Goal: Information Seeking & Learning: Learn about a topic

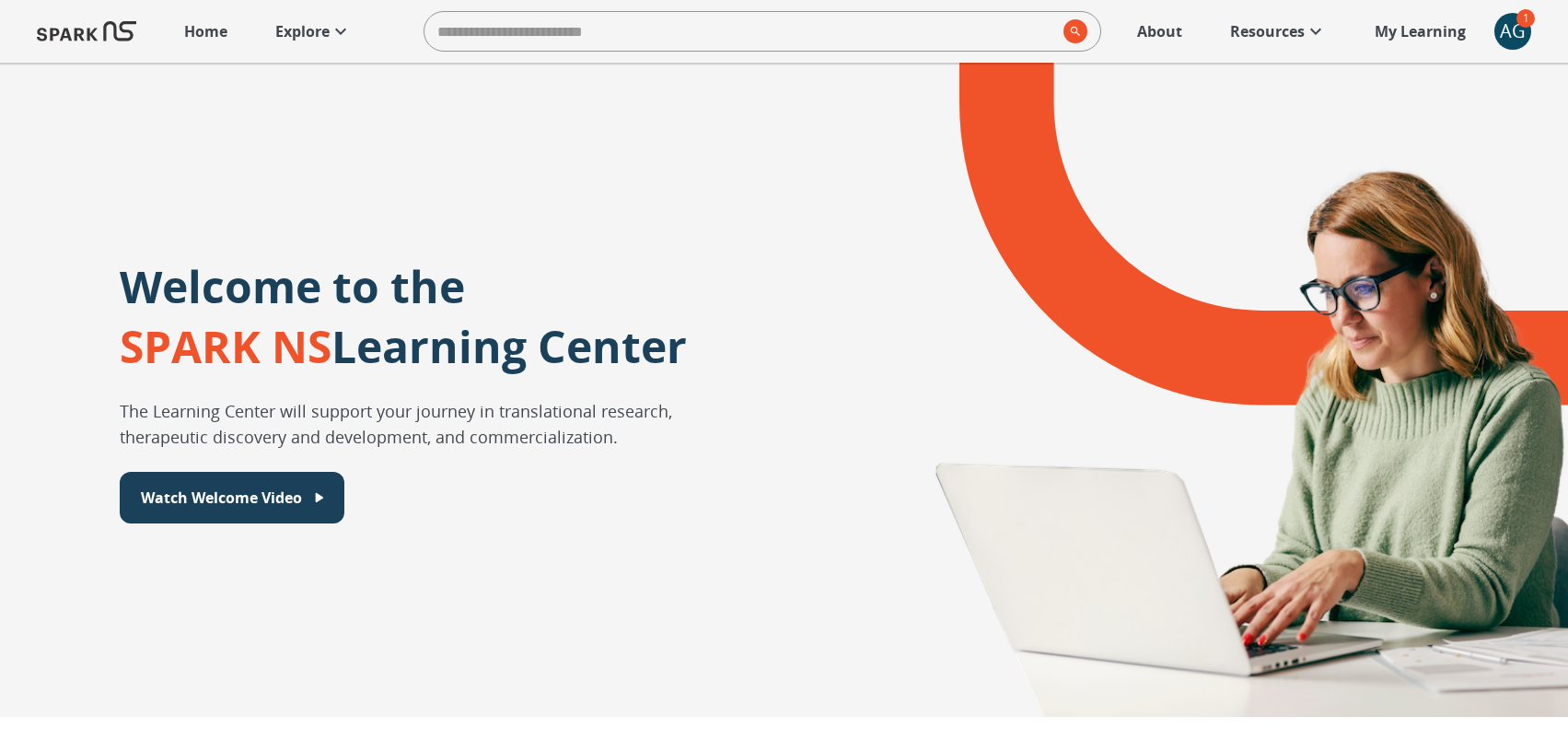
click at [306, 39] on p "Explore" at bounding box center [302, 31] width 54 height 22
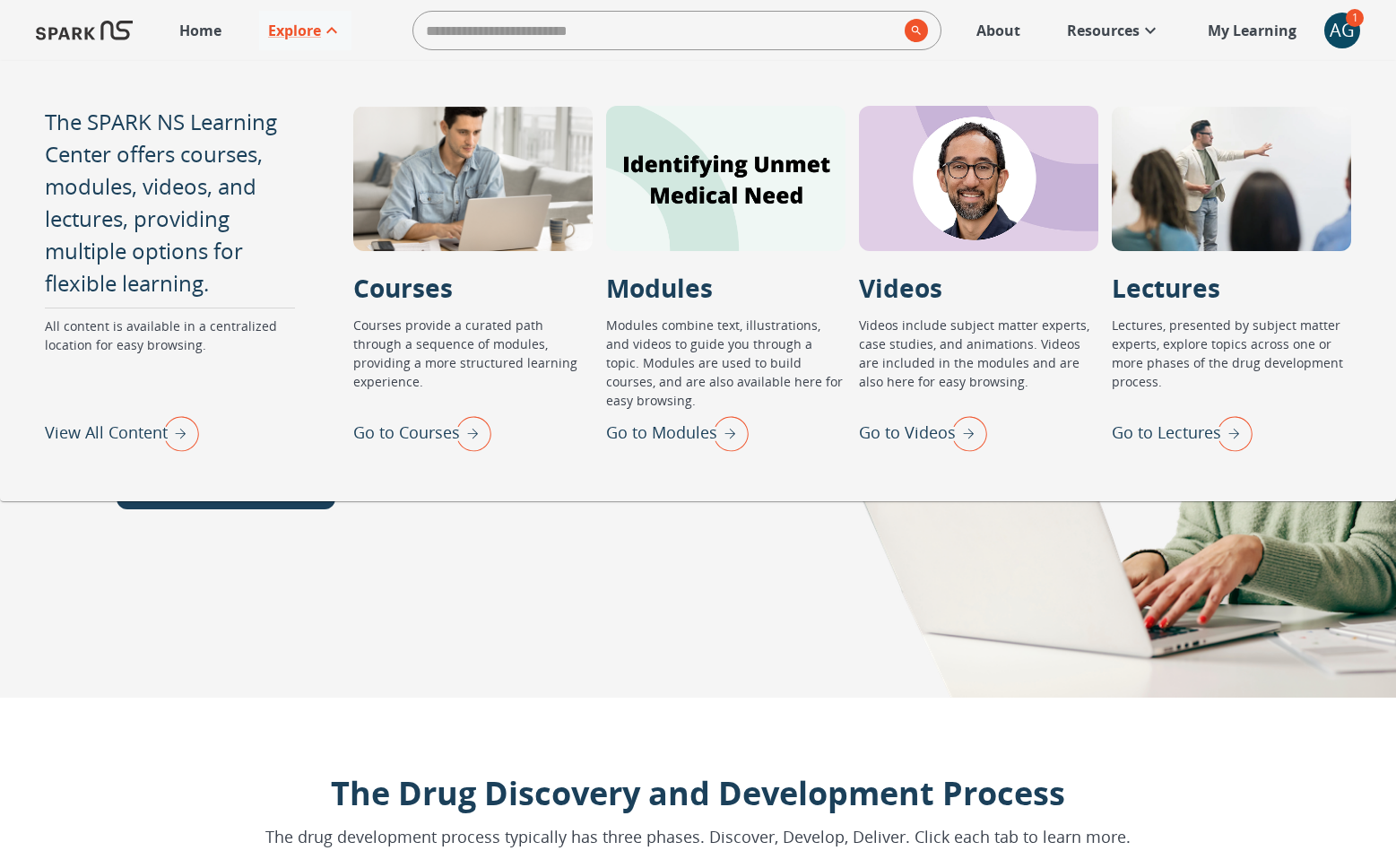
click at [180, 434] on img "View All Content" at bounding box center [177, 434] width 45 height 47
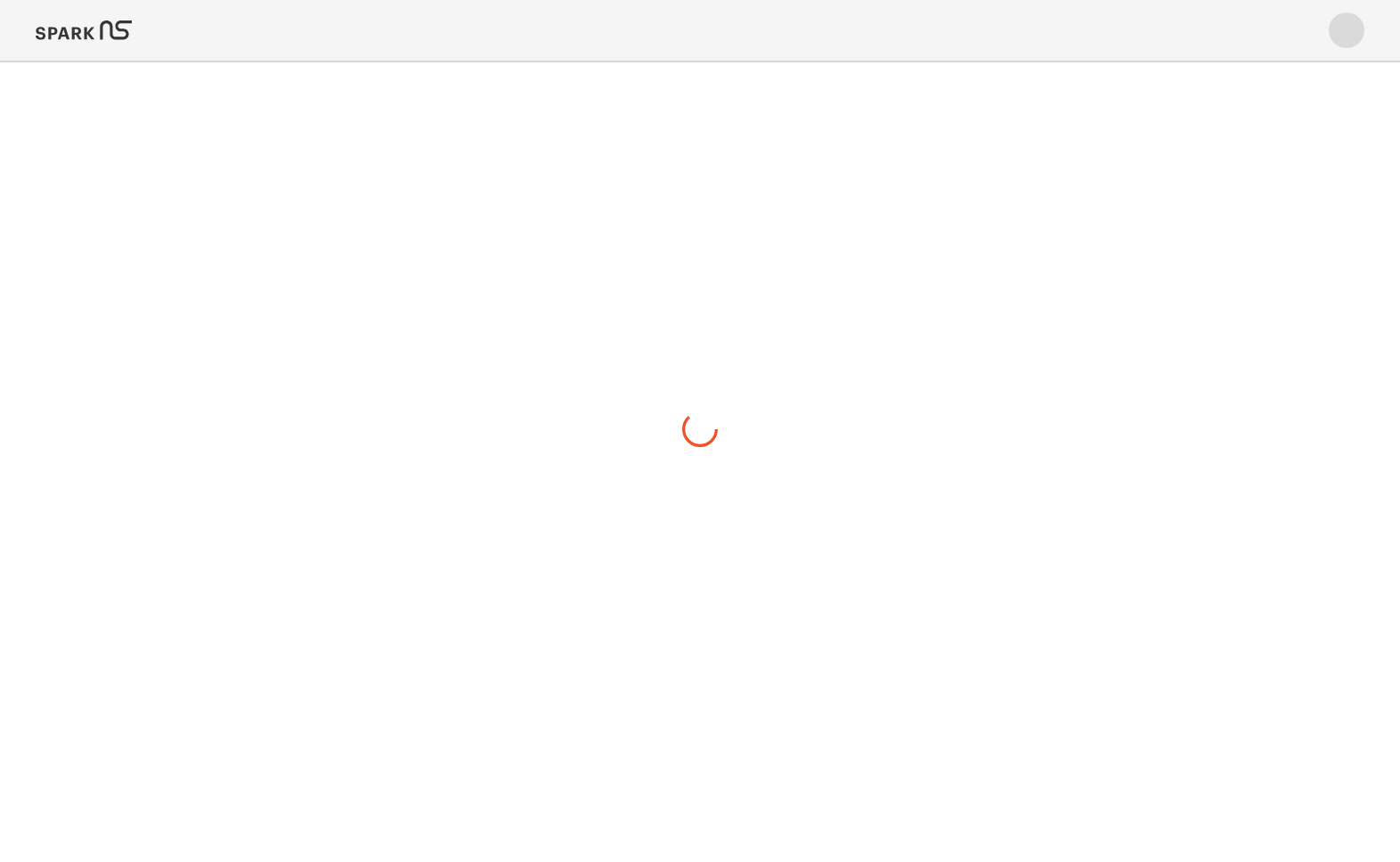
click at [1340, 22] on span at bounding box center [1346, 30] width 36 height 36
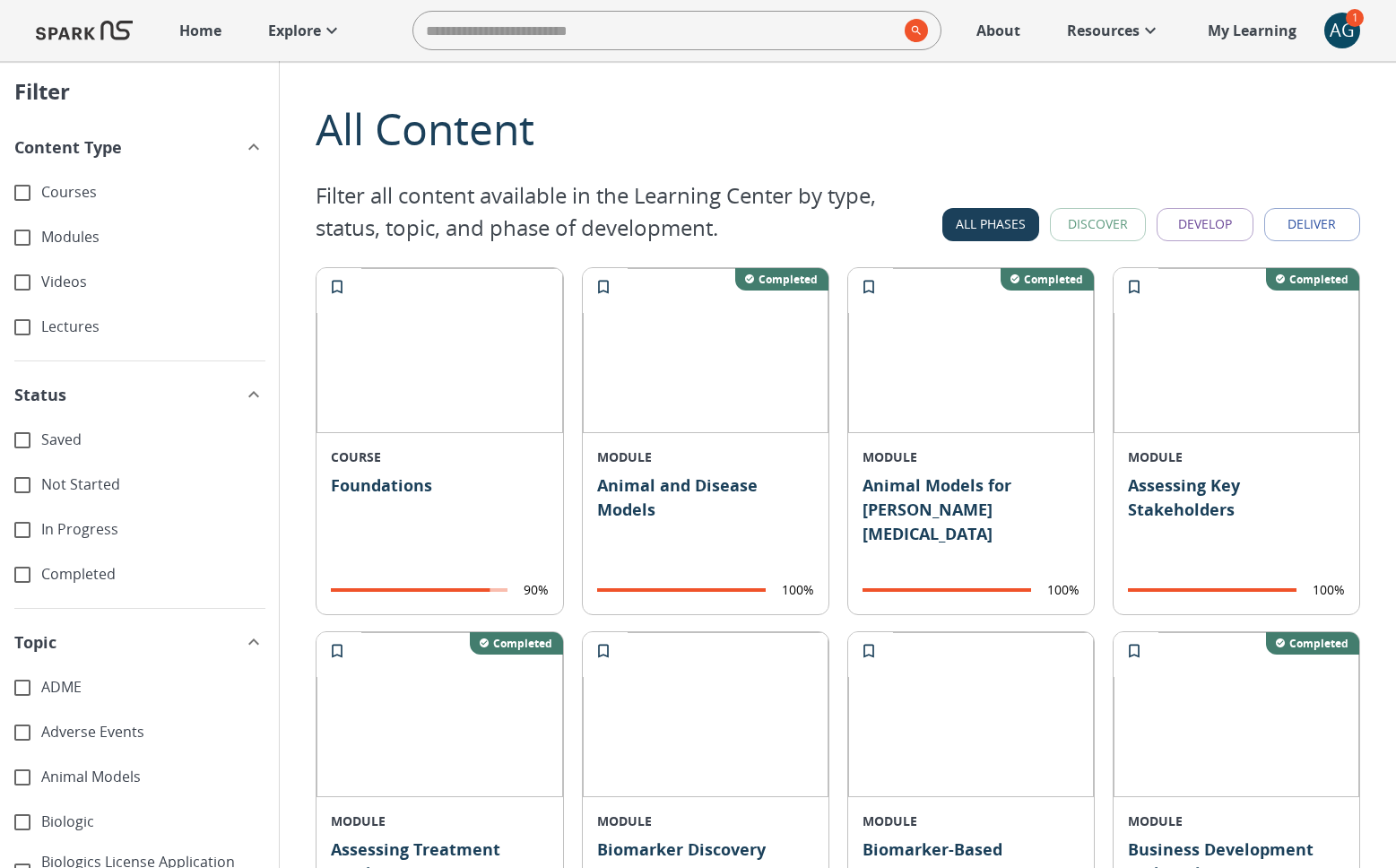
click at [1344, 35] on div "AG" at bounding box center [1342, 30] width 36 height 36
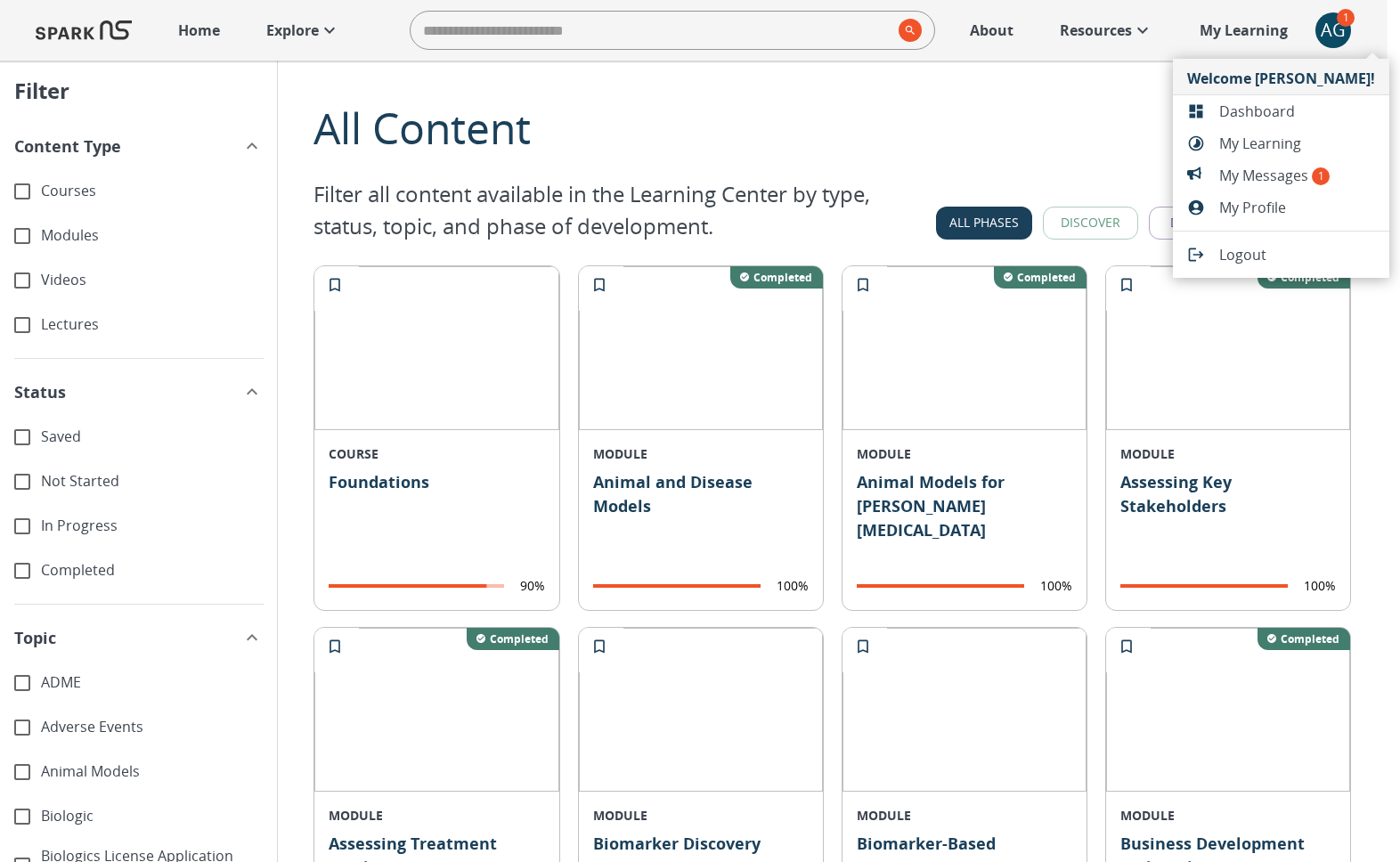
click at [1276, 172] on span "My Messages 1" at bounding box center [1297, 176] width 155 height 21
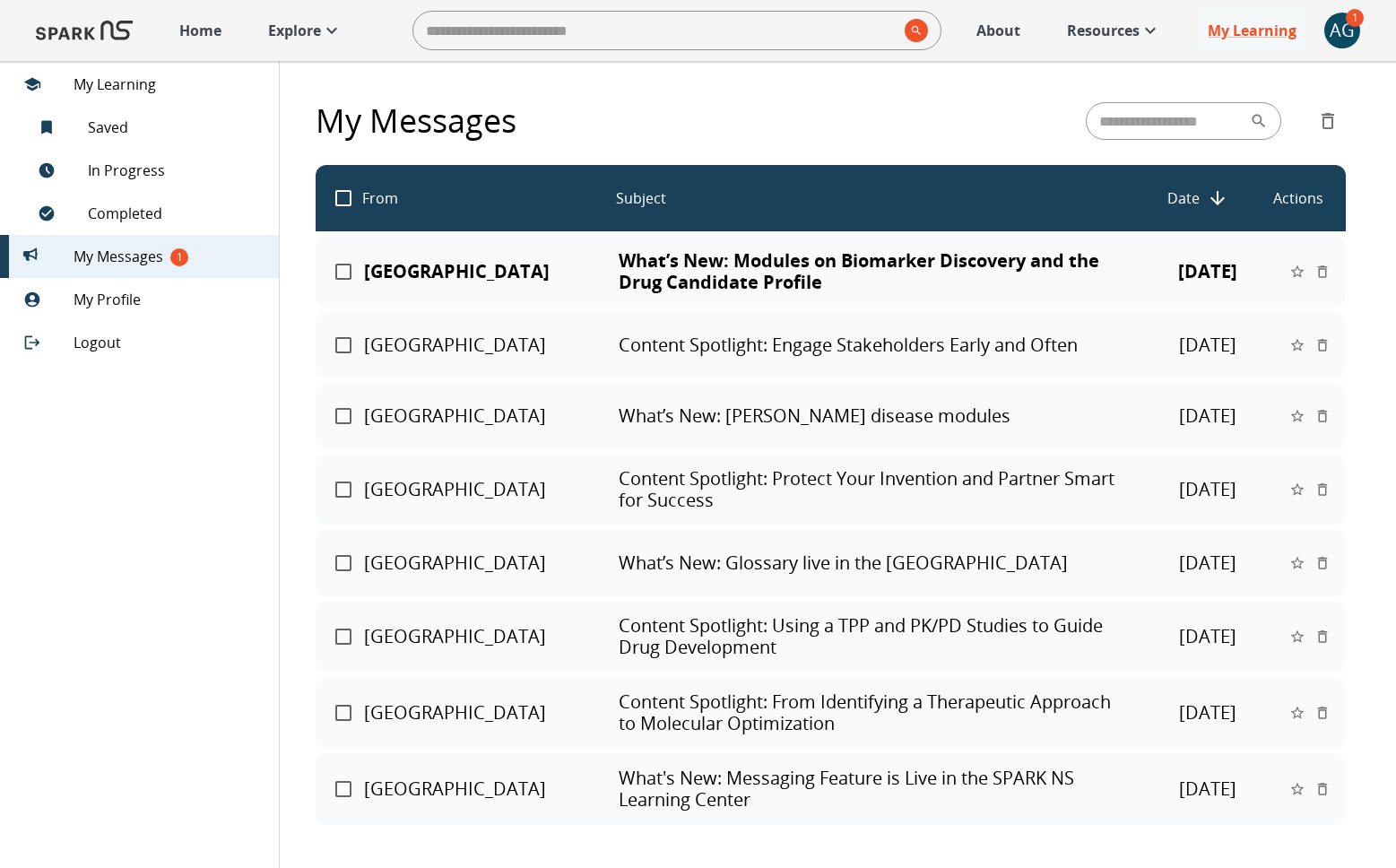
click at [822, 252] on p "What’s New: Modules on Biomarker Discovery and the Drug Candidate Profile" at bounding box center [875, 271] width 513 height 43
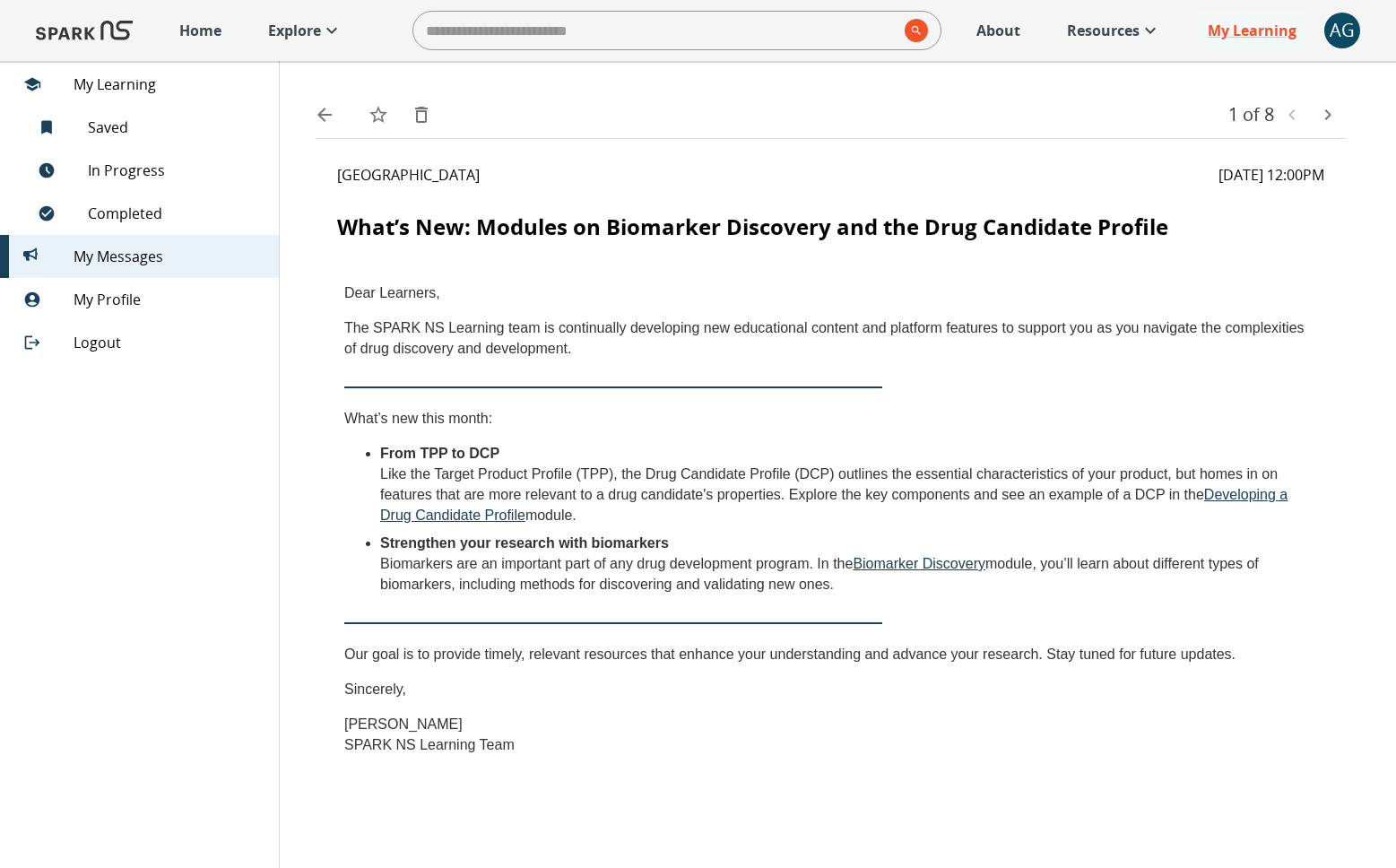
click at [1336, 23] on div "AG" at bounding box center [1342, 30] width 36 height 36
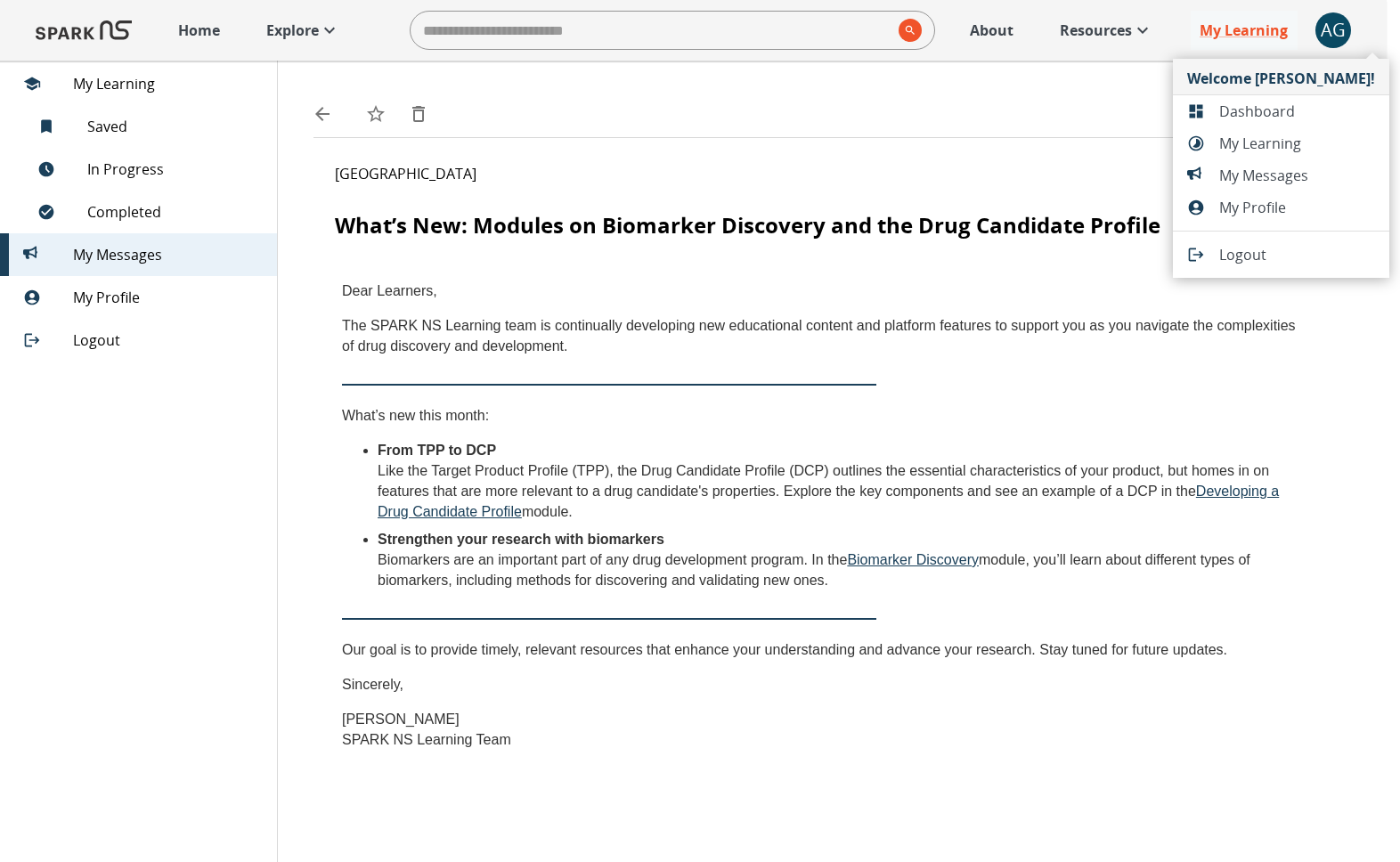
click at [1274, 114] on span "Dashboard" at bounding box center [1297, 111] width 155 height 21
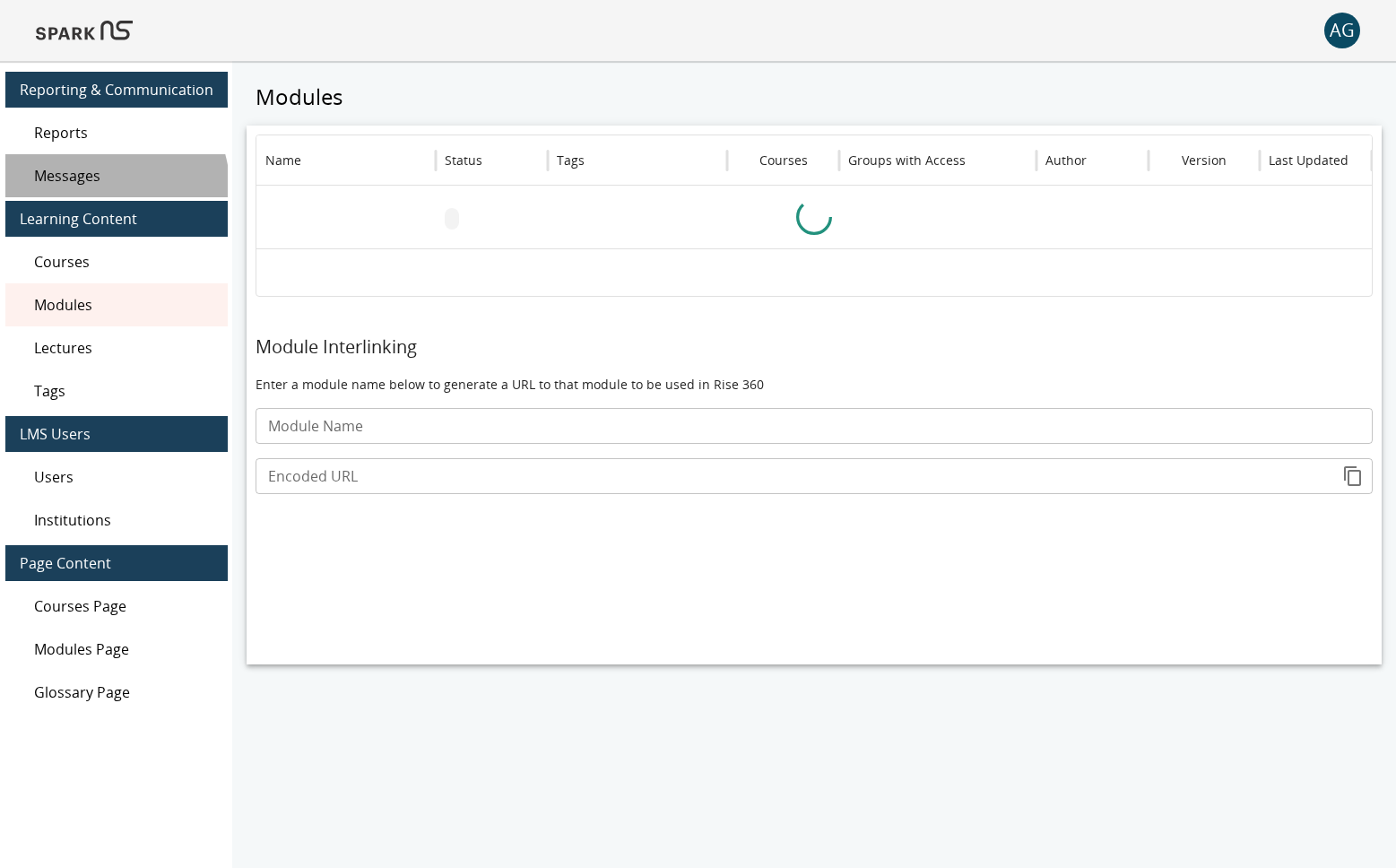
click at [78, 193] on div "Messages" at bounding box center [117, 176] width 223 height 43
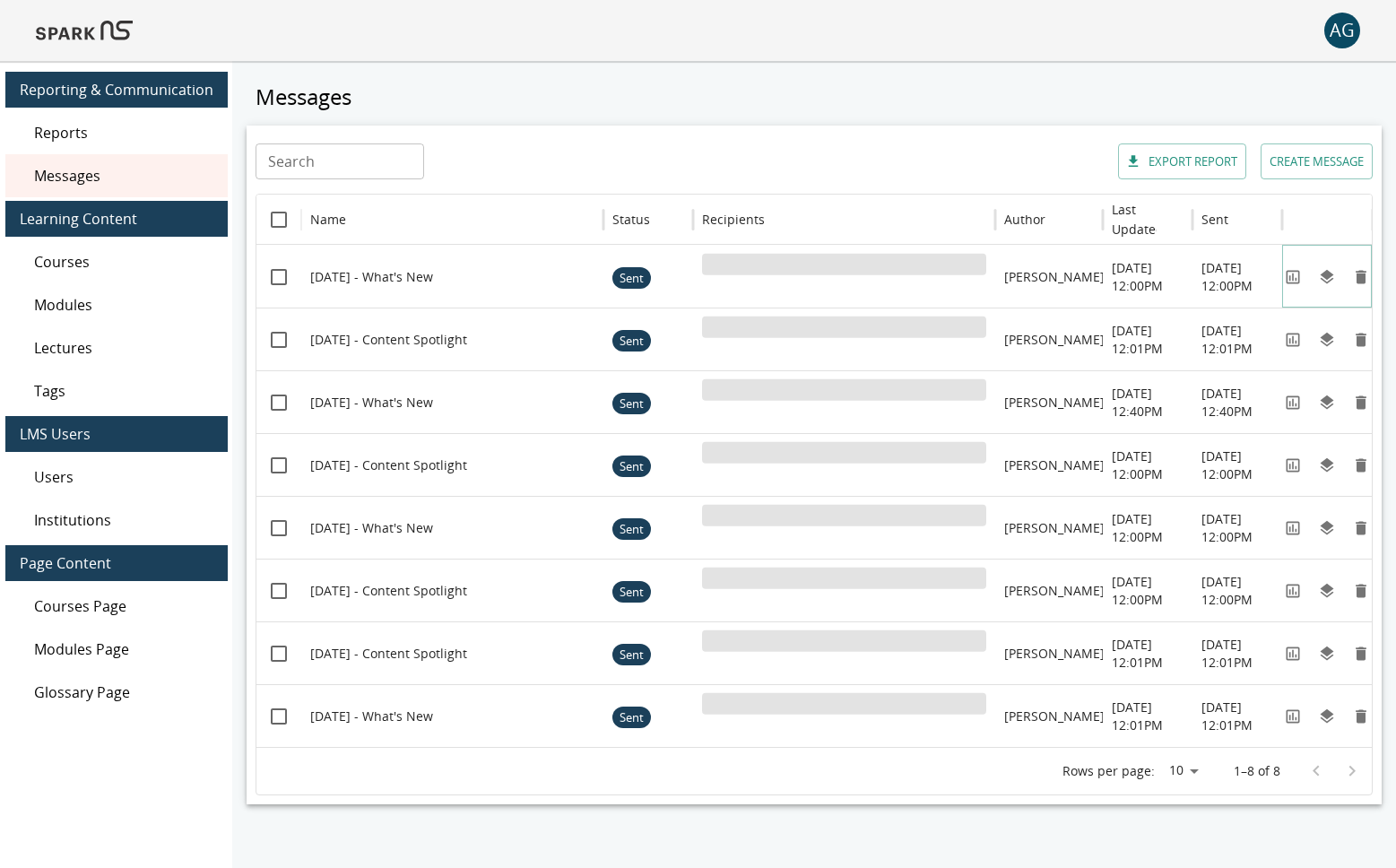
click at [1300, 277] on icon "View" at bounding box center [1293, 277] width 14 height 14
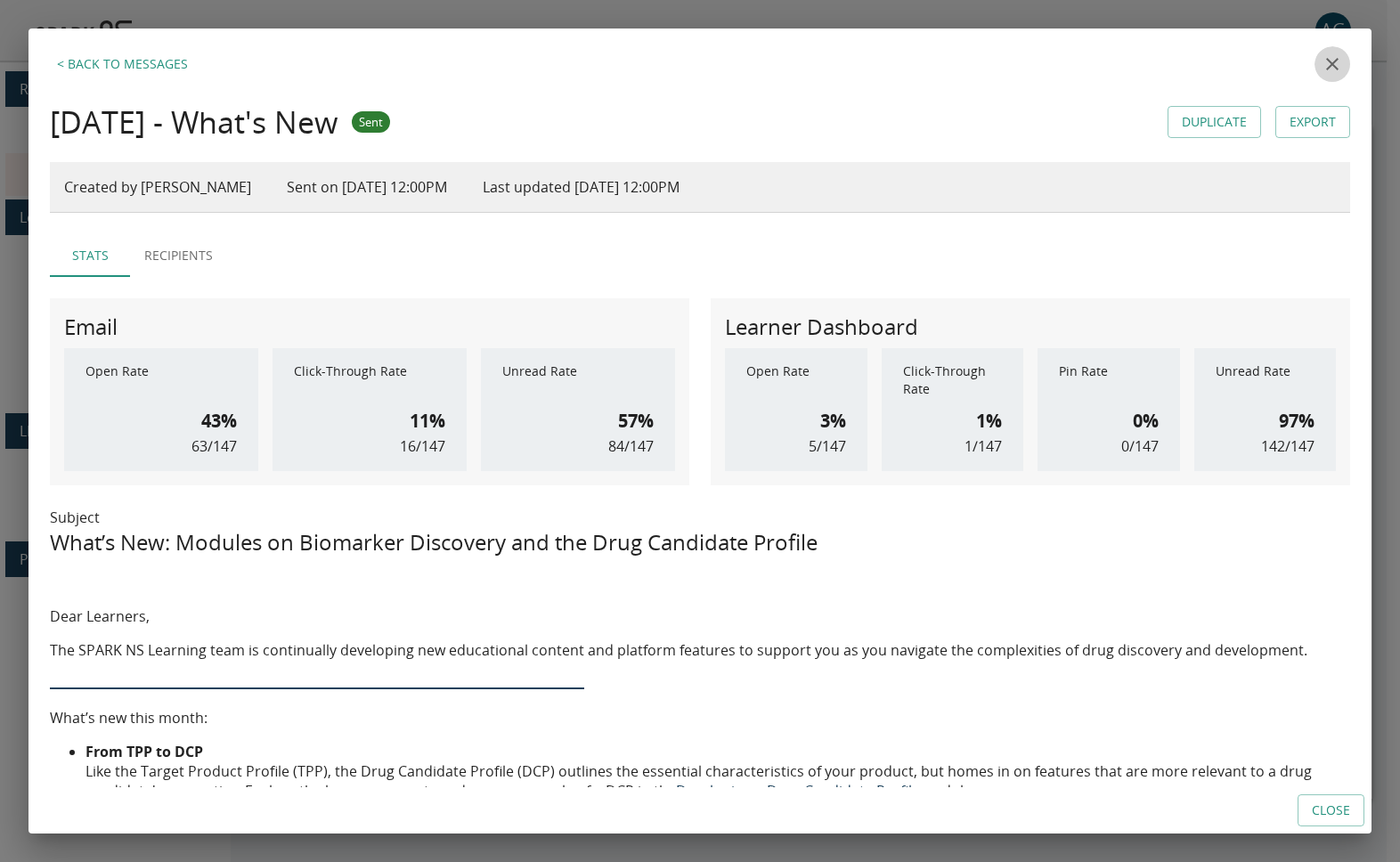
click at [1322, 61] on icon "close" at bounding box center [1332, 64] width 21 height 21
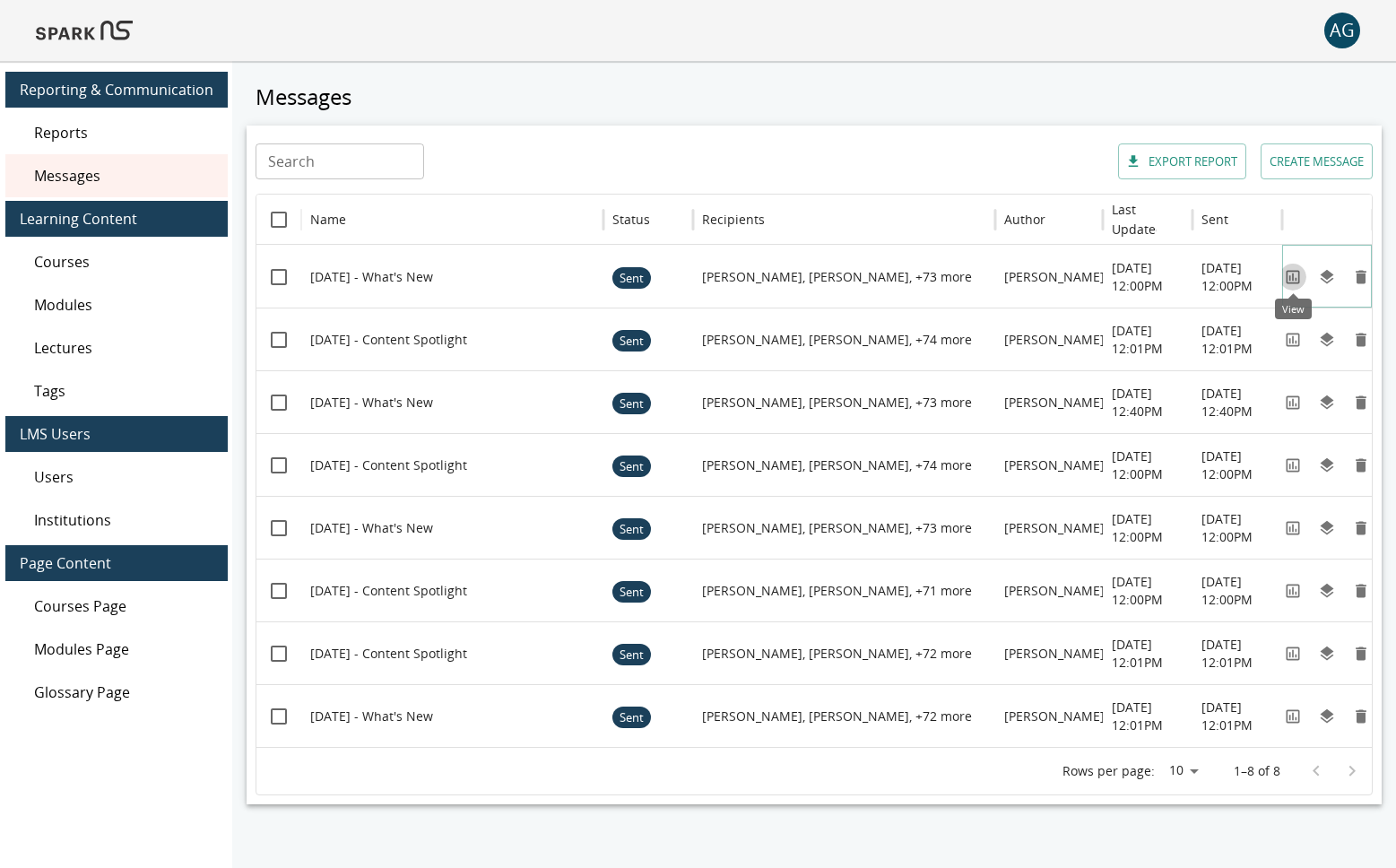
click at [1292, 271] on icon "View" at bounding box center [1293, 277] width 17 height 17
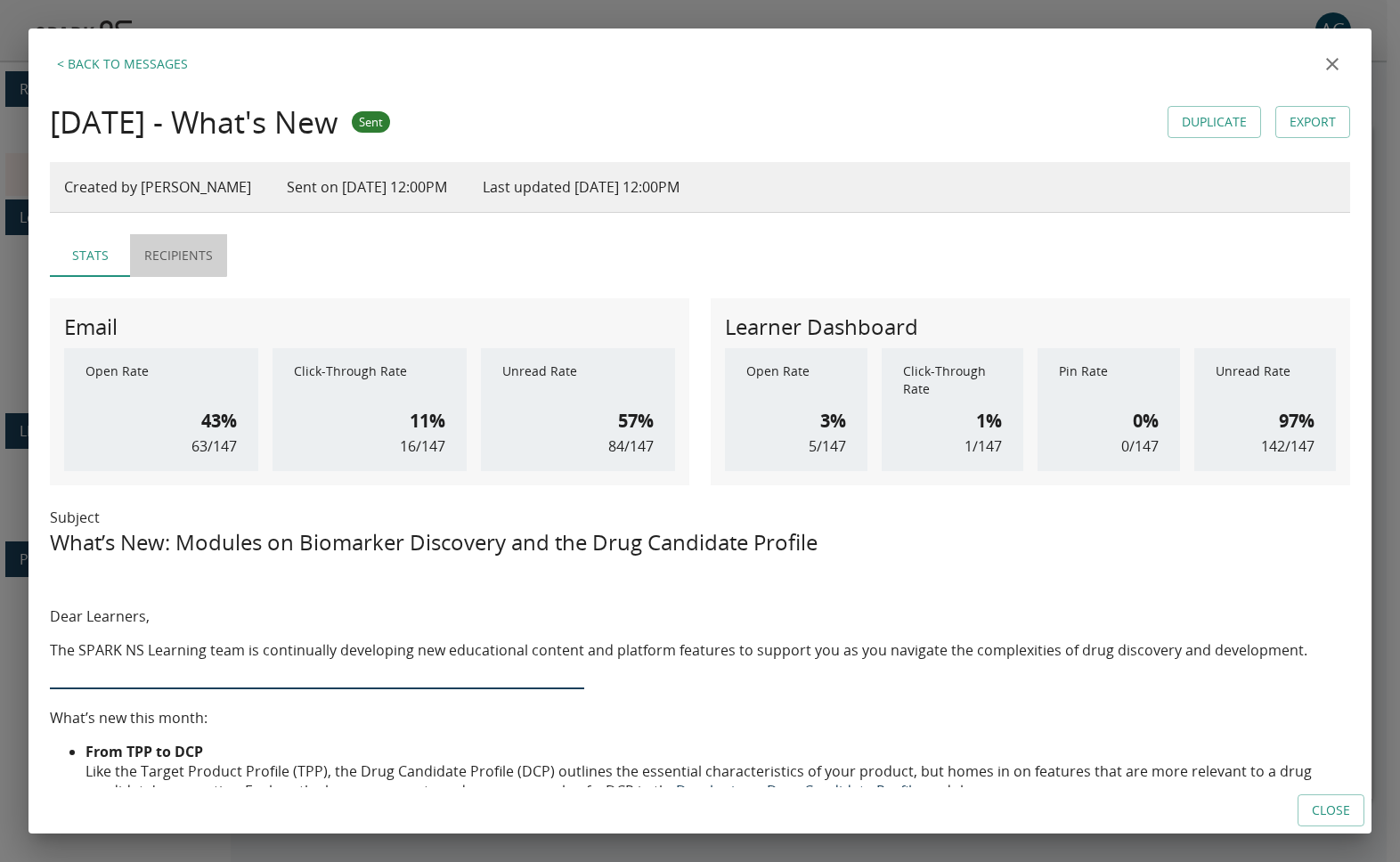
click at [150, 255] on button "Recipients" at bounding box center [179, 256] width 98 height 42
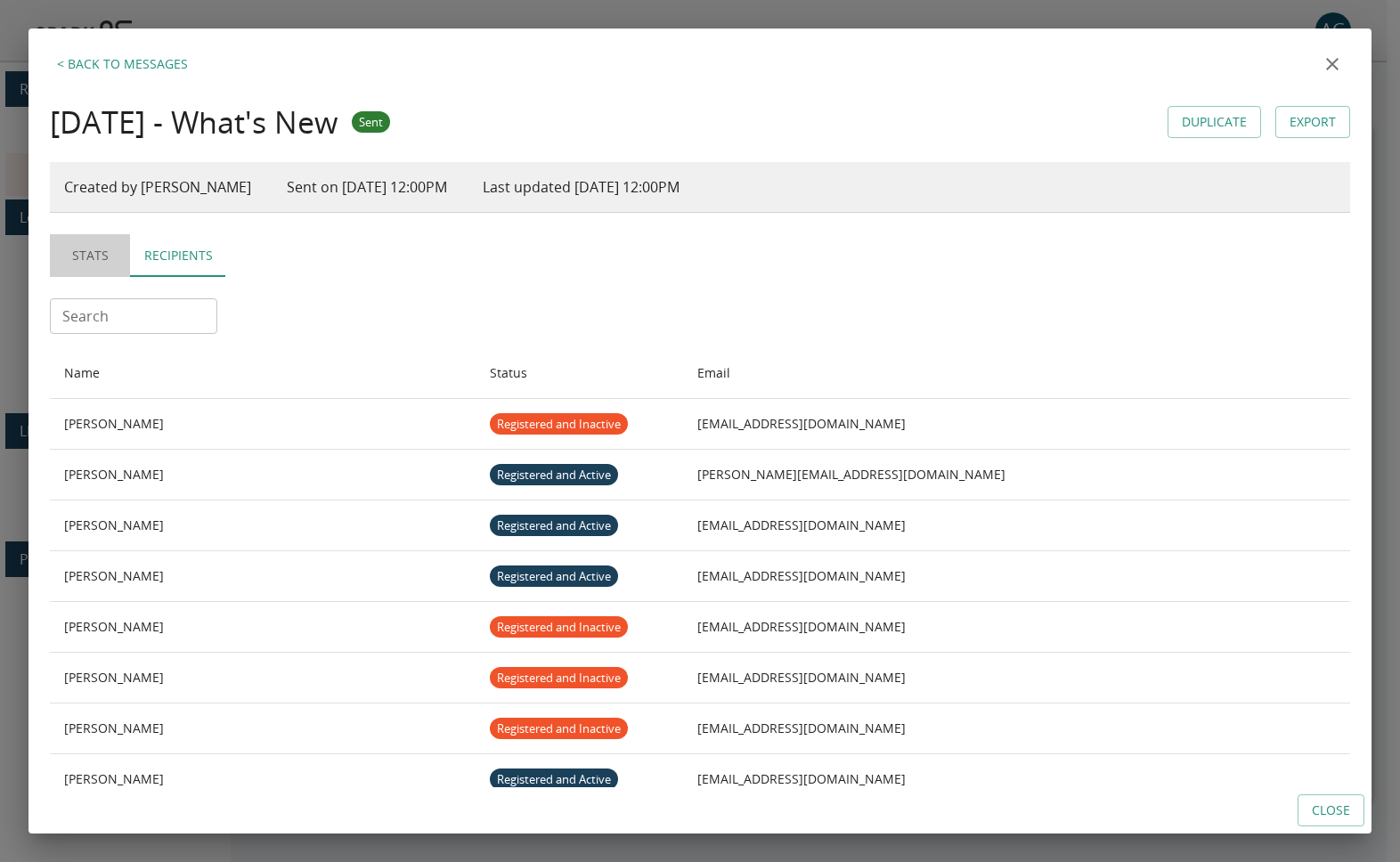
click at [78, 258] on button "Stats" at bounding box center [90, 256] width 80 height 42
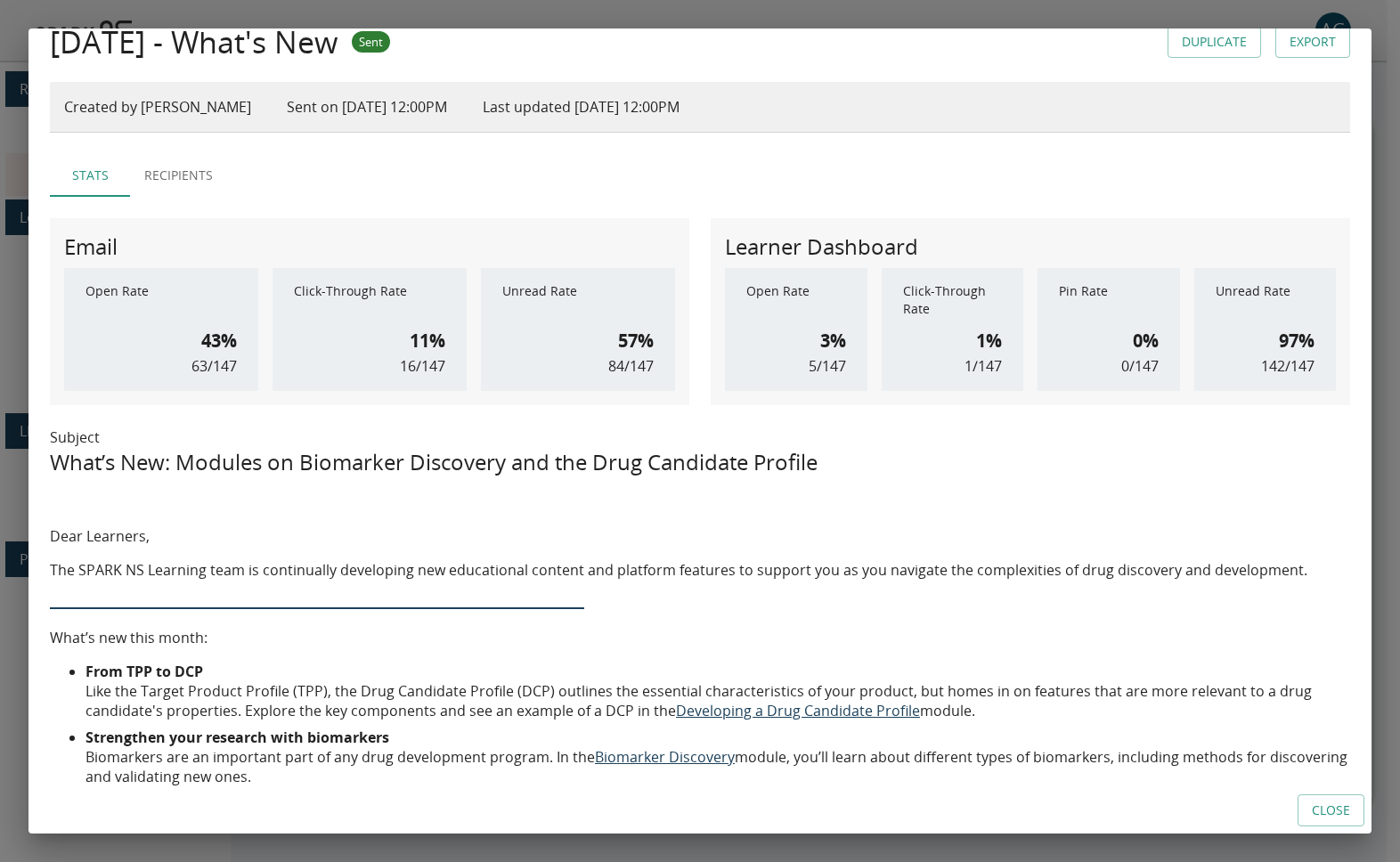
scroll to position [300, 0]
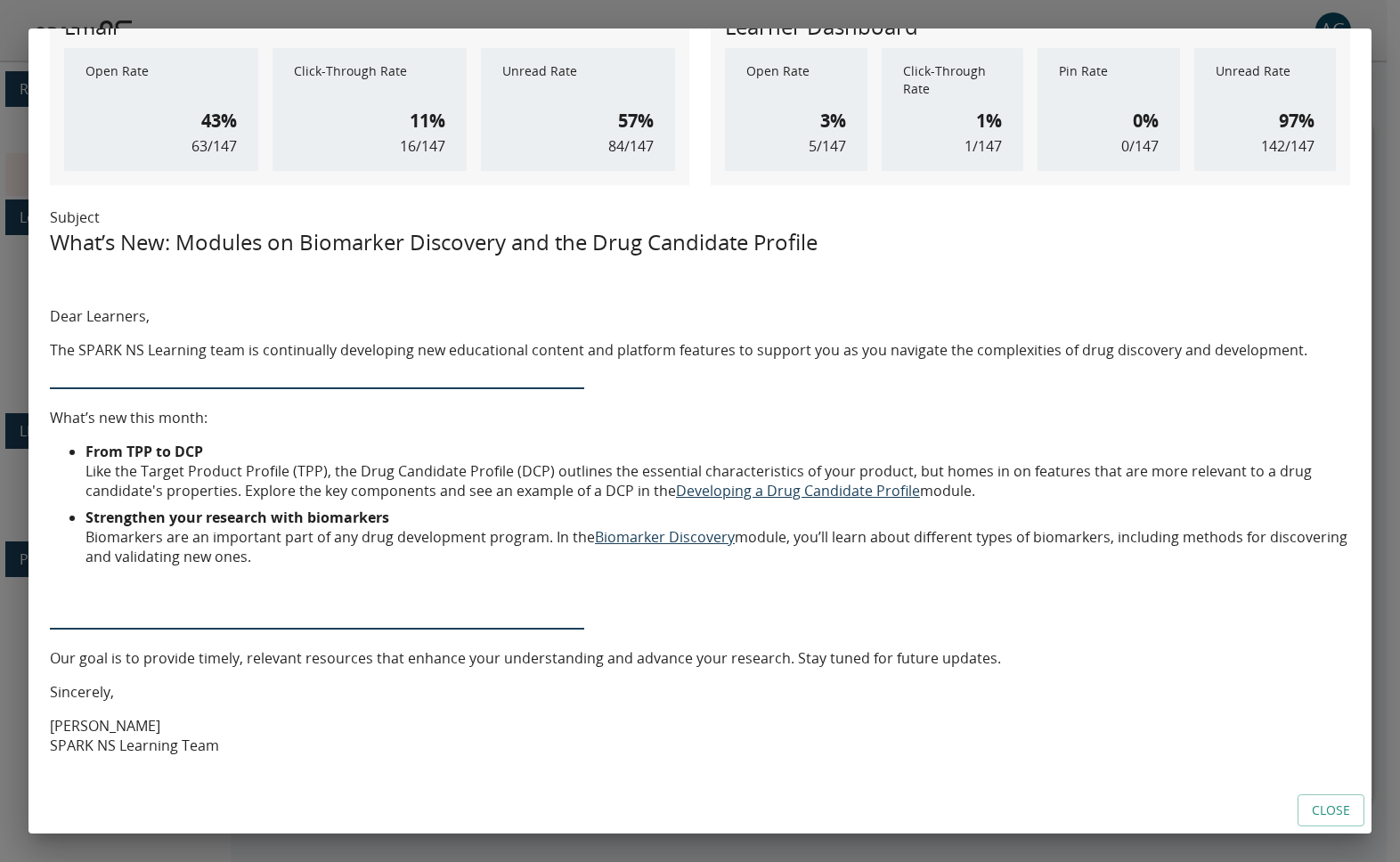
drag, startPoint x: 271, startPoint y: 553, endPoint x: 132, endPoint y: 446, distance: 175.4
click at [71, 449] on ul "From TPP to DCP Like the Target Product Profile (TPP), the Drug Candidate Profi…" at bounding box center [700, 504] width 1301 height 125
click at [250, 469] on li "From TPP to DCP Like the Target Product Profile (TPP), the Drug Candidate Profi…" at bounding box center [718, 471] width 1265 height 59
click at [119, 467] on li "From TPP to DCP Like the Target Product Profile (TPP), the Drug Candidate Profi…" at bounding box center [718, 471] width 1265 height 59
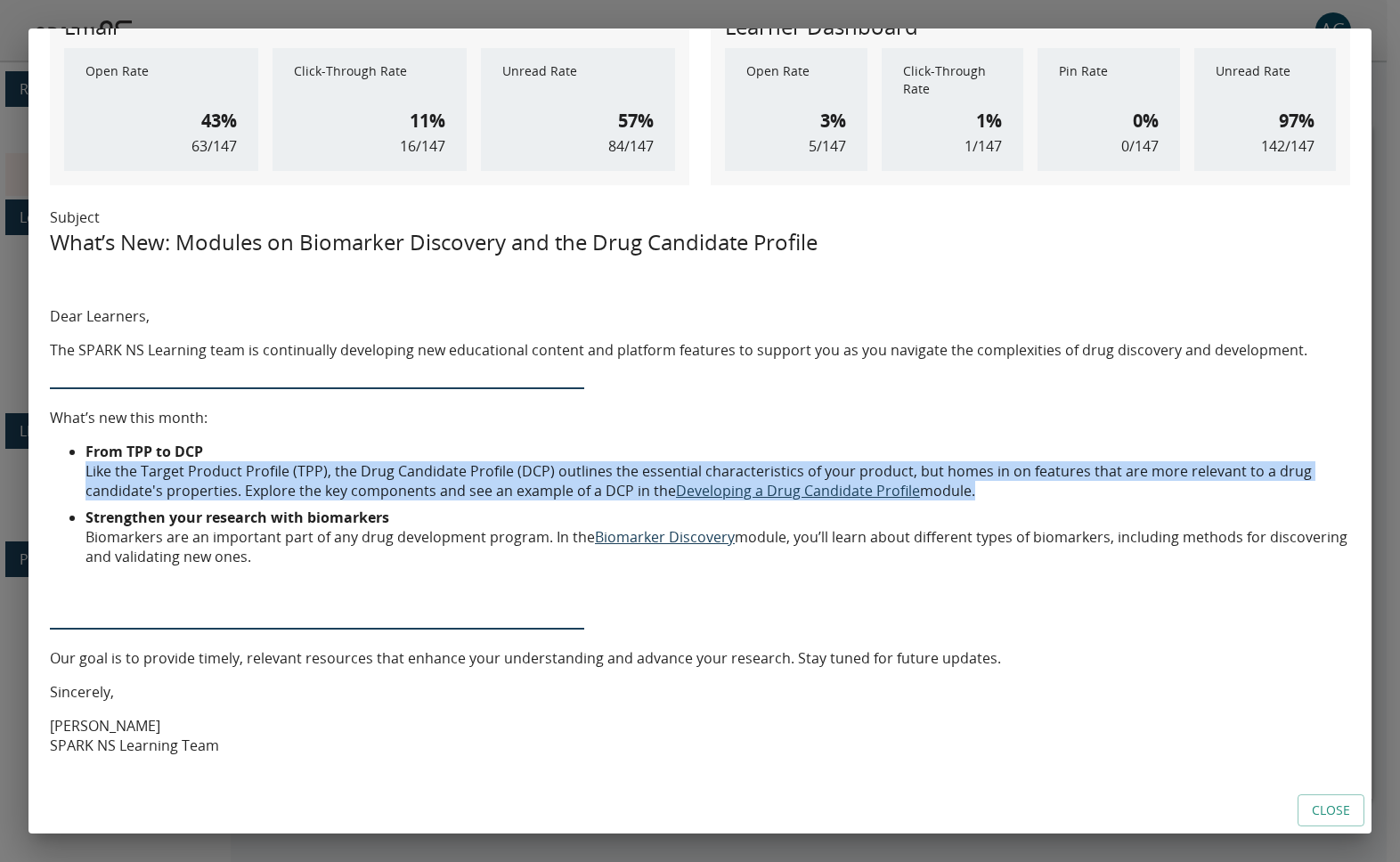
click at [119, 467] on li "From TPP to DCP Like the Target Product Profile (TPP), the Drug Candidate Profi…" at bounding box center [718, 471] width 1265 height 59
click at [1021, 499] on li "From TPP to DCP Like the Target Product Profile (TPP), the Drug Candidate Profi…" at bounding box center [718, 471] width 1265 height 59
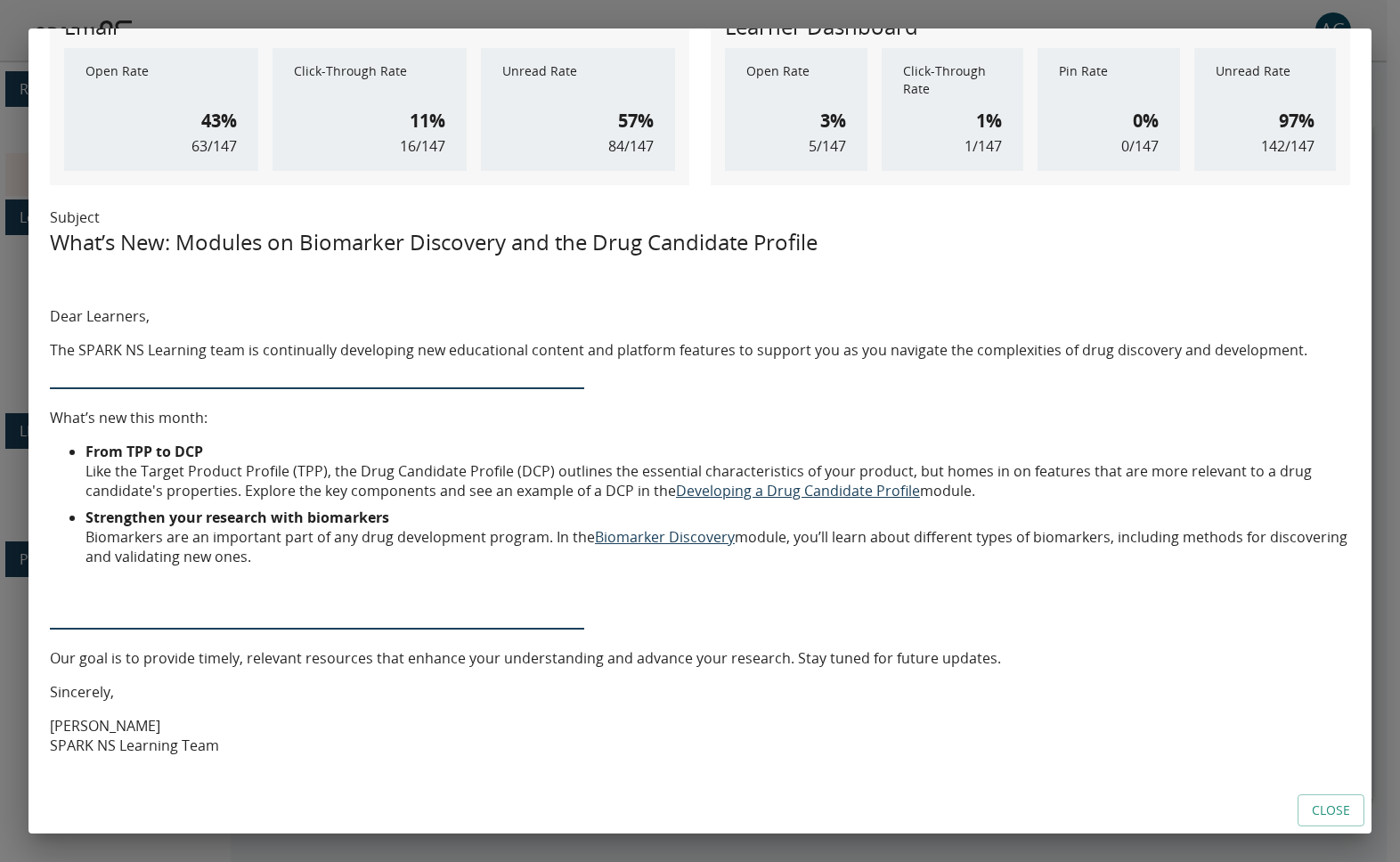
drag, startPoint x: 991, startPoint y: 490, endPoint x: 80, endPoint y: 459, distance: 911.5
click at [80, 459] on ul "From TPP to DCP Like the Target Product Profile (TPP), the Drug Candidate Profi…" at bounding box center [700, 504] width 1301 height 125
click at [117, 466] on li "From TPP to DCP Like the Target Product Profile (TPP), the Drug Candidate Profi…" at bounding box center [718, 471] width 1265 height 59
drag, startPoint x: 262, startPoint y: 557, endPoint x: 83, endPoint y: 448, distance: 209.6
click at [83, 448] on ul "From TPP to DCP Like the Target Product Profile (TPP), the Drug Candidate Profi…" at bounding box center [700, 504] width 1301 height 125
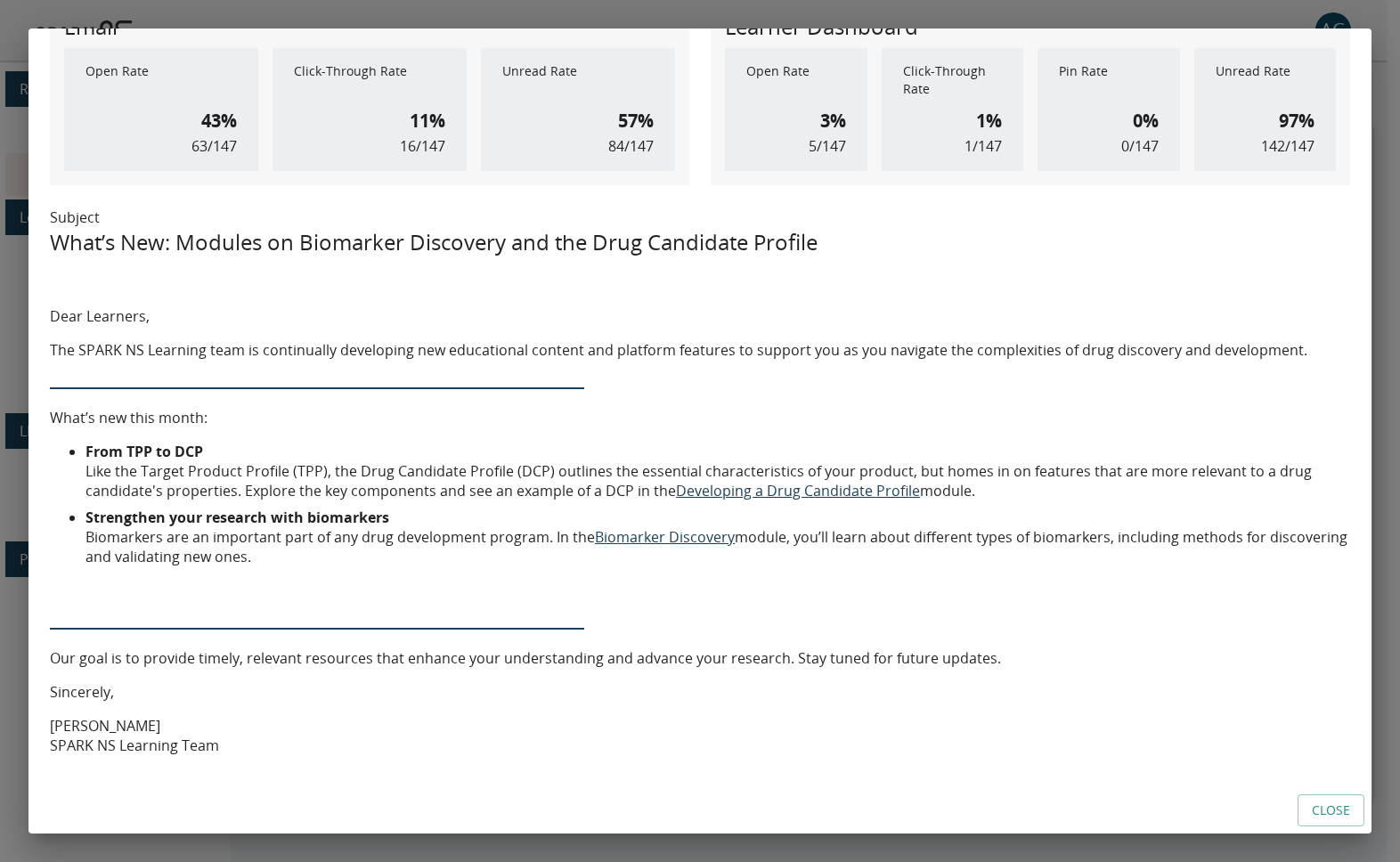
click at [166, 475] on li "From TPP to DCP Like the Target Product Profile (TPP), the Drug Candidate Profi…" at bounding box center [718, 471] width 1265 height 59
click at [287, 566] on li "Strengthen your research with biomarkers Biomarkers are an important part of an…" at bounding box center [718, 537] width 1265 height 59
drag, startPoint x: 263, startPoint y: 559, endPoint x: 39, endPoint y: 457, distance: 246.1
click at [39, 457] on div "< Back to Messages [DATE] - What's New Sent Duplicate Export Created by [PERSON…" at bounding box center [700, 408] width 1343 height 759
click at [150, 553] on li "Strengthen your research with biomarkers Biomarkers are an important part of an…" at bounding box center [718, 537] width 1265 height 59
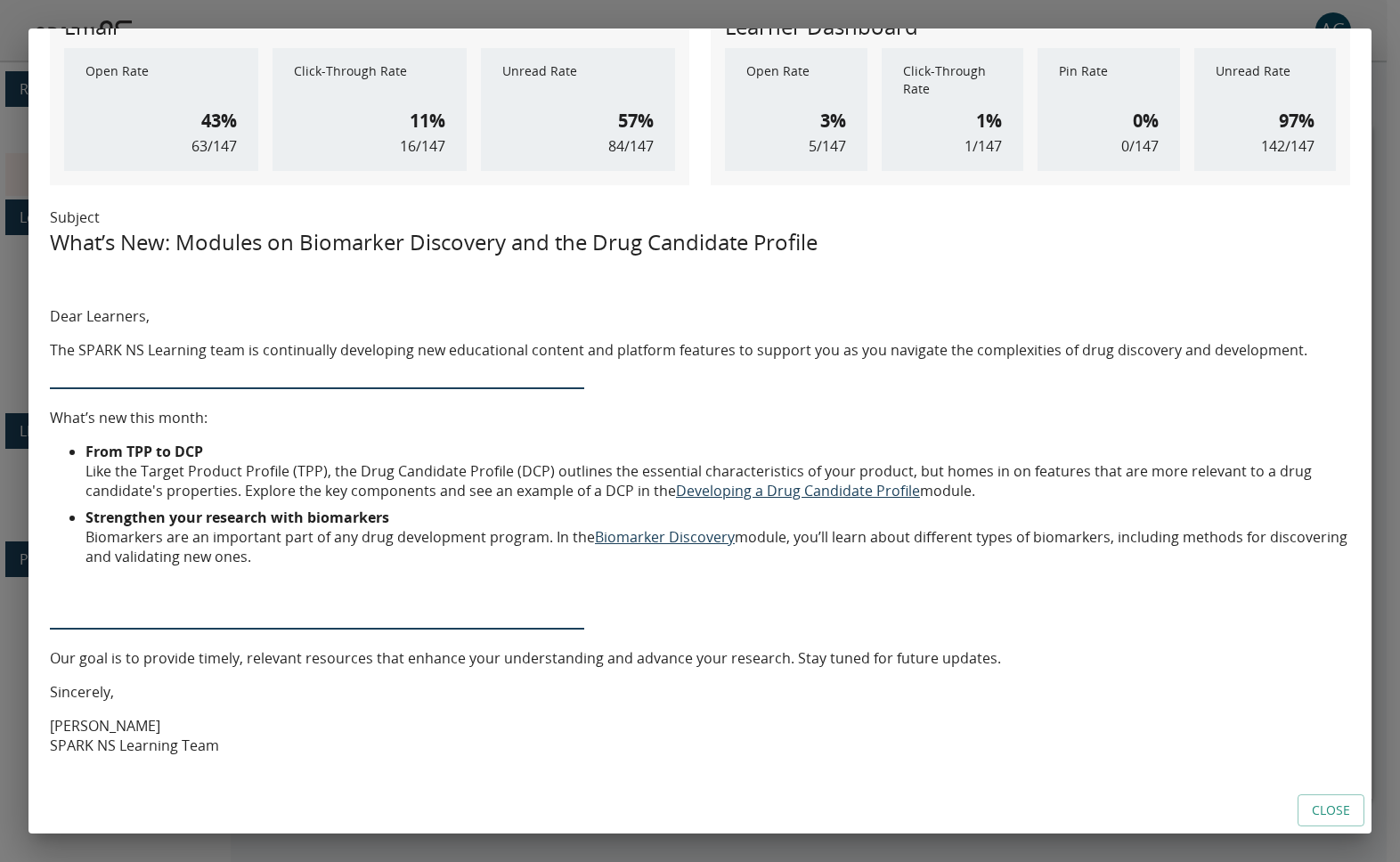
click at [146, 596] on p at bounding box center [700, 590] width 1301 height 19
click at [290, 555] on li "Strengthen your research with biomarkers Biomarkers are an important part of an…" at bounding box center [718, 537] width 1265 height 59
click at [247, 560] on li "Strengthen your research with biomarkers Biomarkers are an important part of an…" at bounding box center [718, 537] width 1265 height 59
drag, startPoint x: 247, startPoint y: 560, endPoint x: 264, endPoint y: 552, distance: 18.8
click at [266, 555] on li "Strengthen your research with biomarkers Biomarkers are an important part of an…" at bounding box center [718, 537] width 1265 height 59
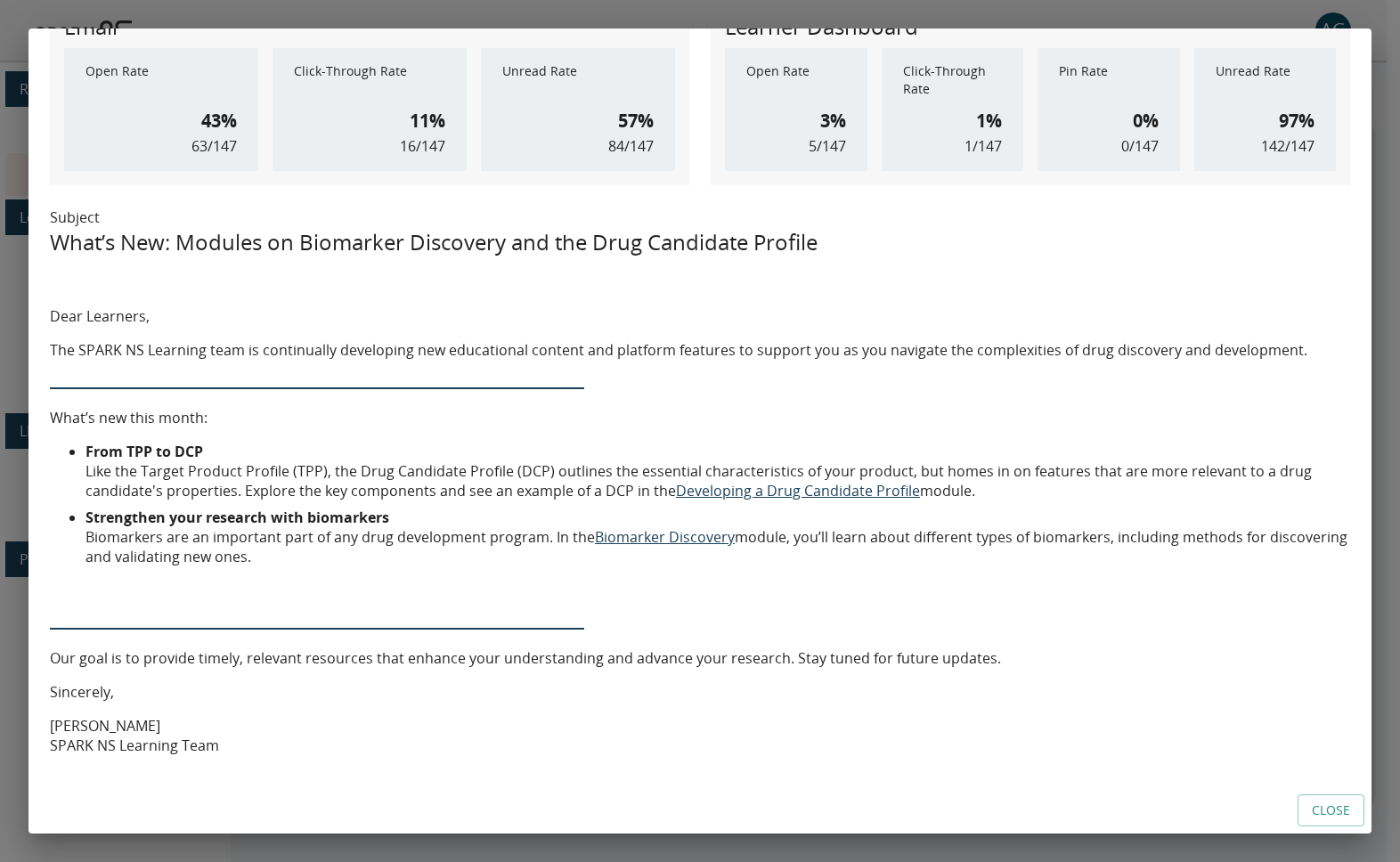
drag, startPoint x: 52, startPoint y: 417, endPoint x: 286, endPoint y: 550, distance: 269.2
click at [286, 550] on div "Dear Learners, The SPARK NS Learning team is continually developing new educati…" at bounding box center [700, 523] width 1301 height 491
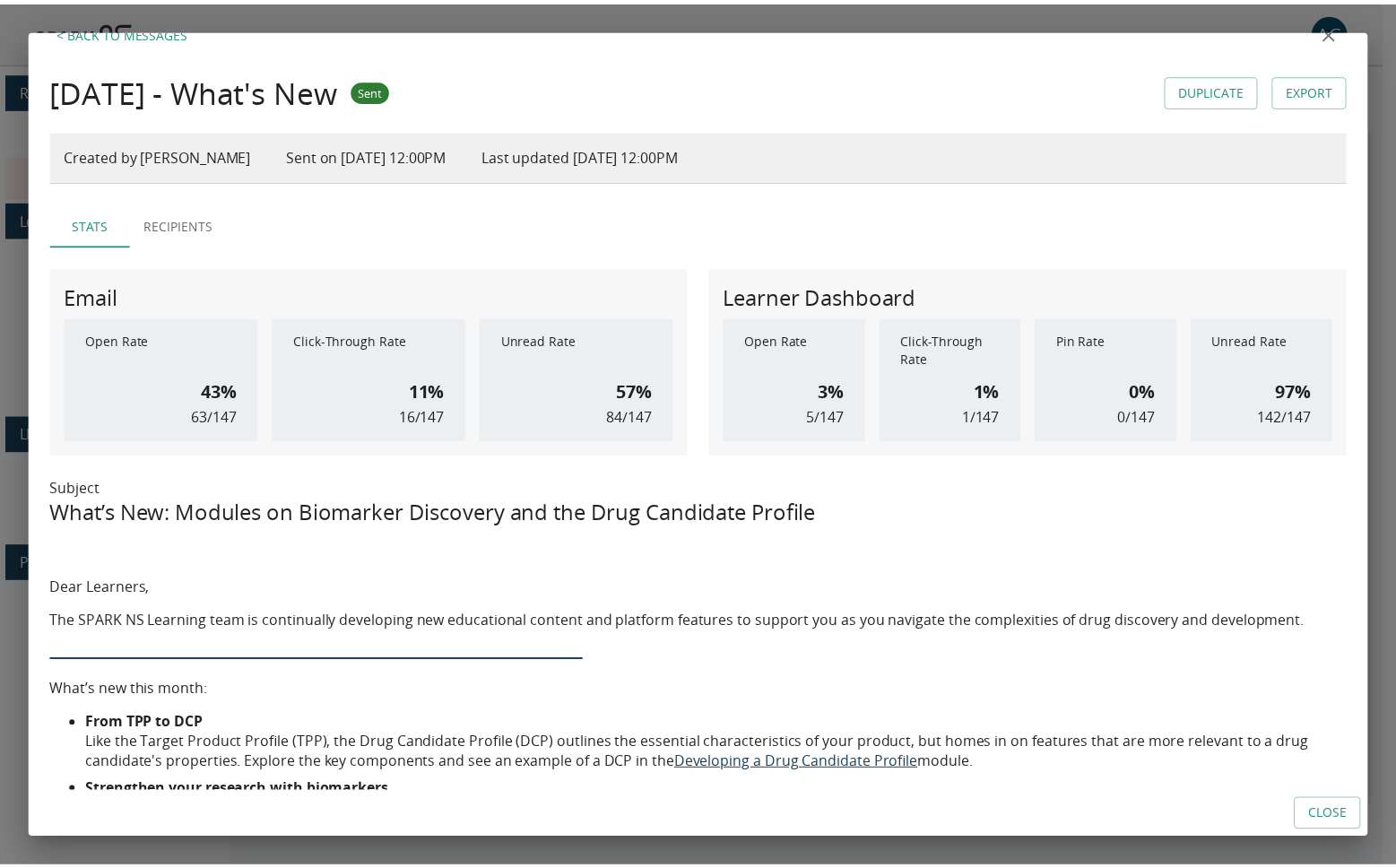
scroll to position [0, 0]
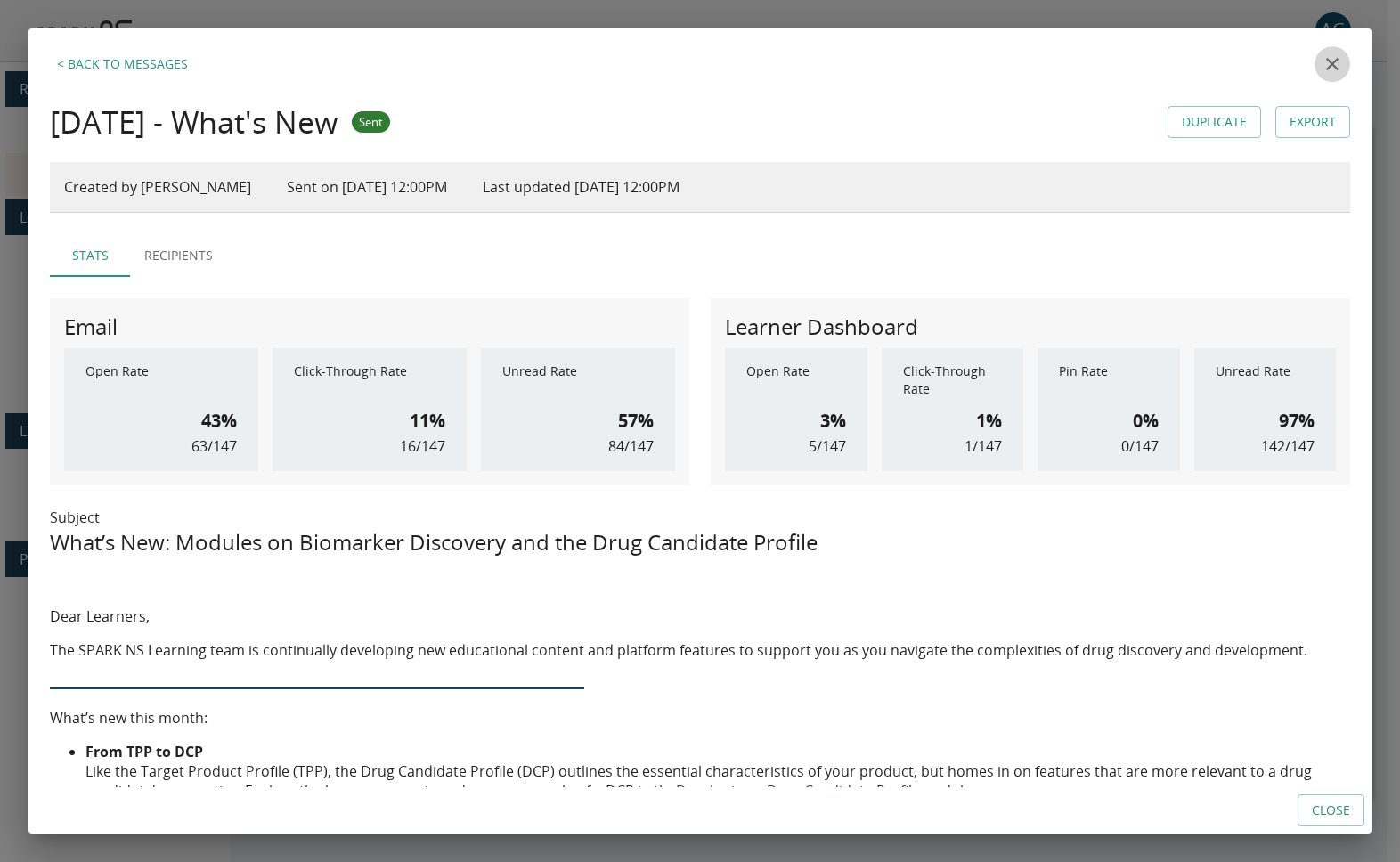
drag, startPoint x: 1325, startPoint y: 60, endPoint x: 1315, endPoint y: 68, distance: 12.8
click at [1322, 68] on icon "close" at bounding box center [1332, 64] width 21 height 21
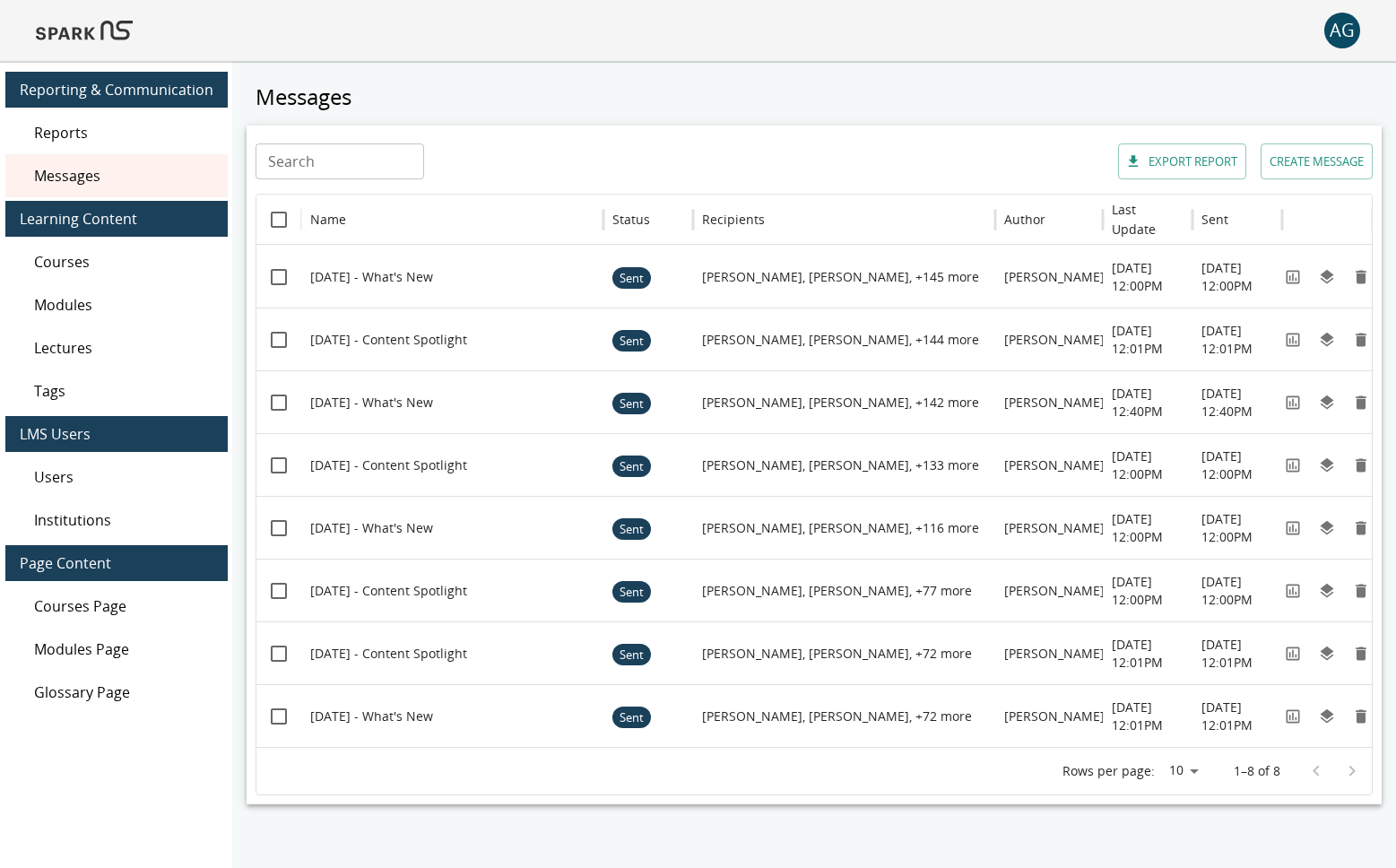
click at [65, 266] on span "Courses" at bounding box center [123, 261] width 179 height 21
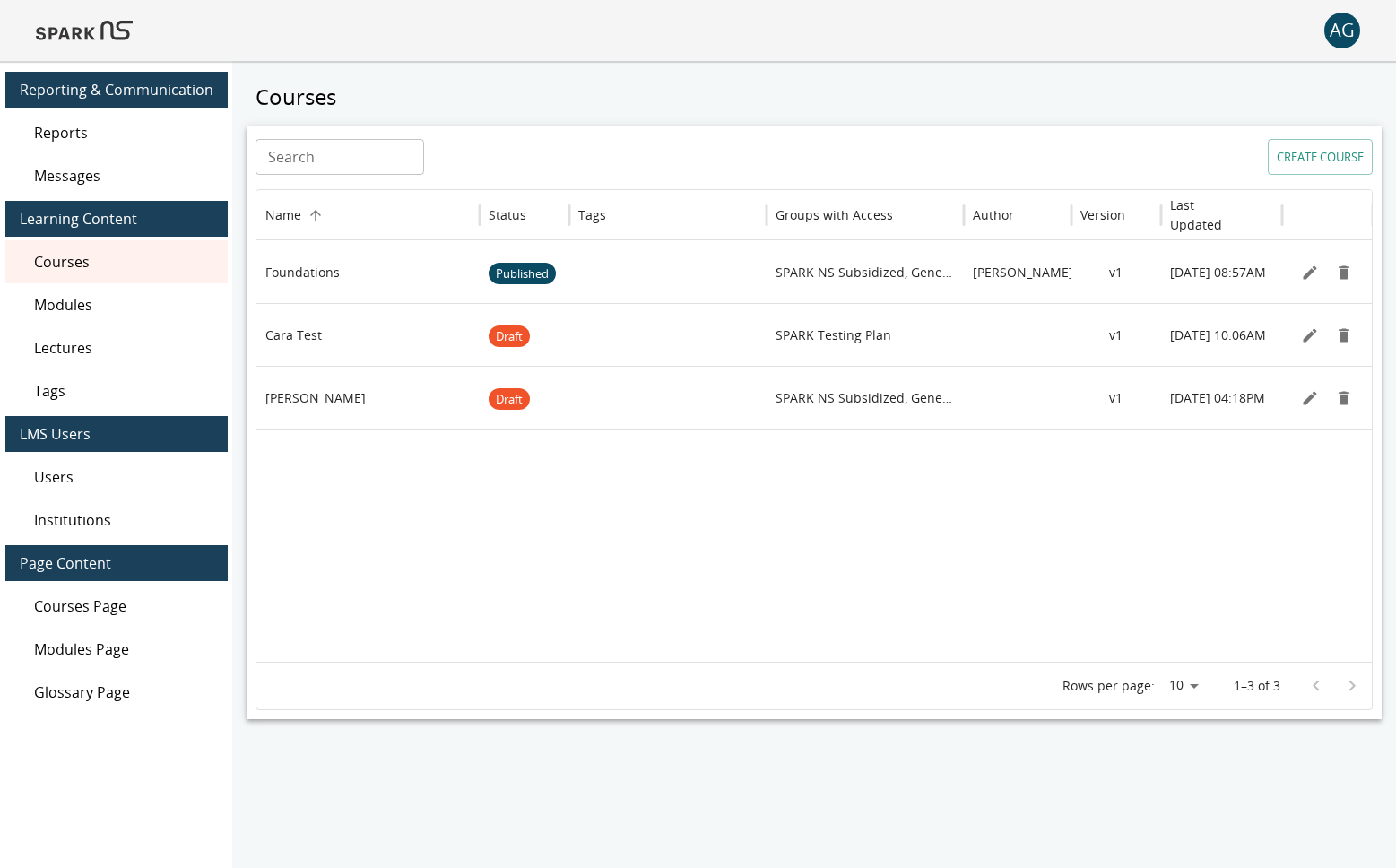
click at [117, 41] on img at bounding box center [85, 30] width 97 height 43
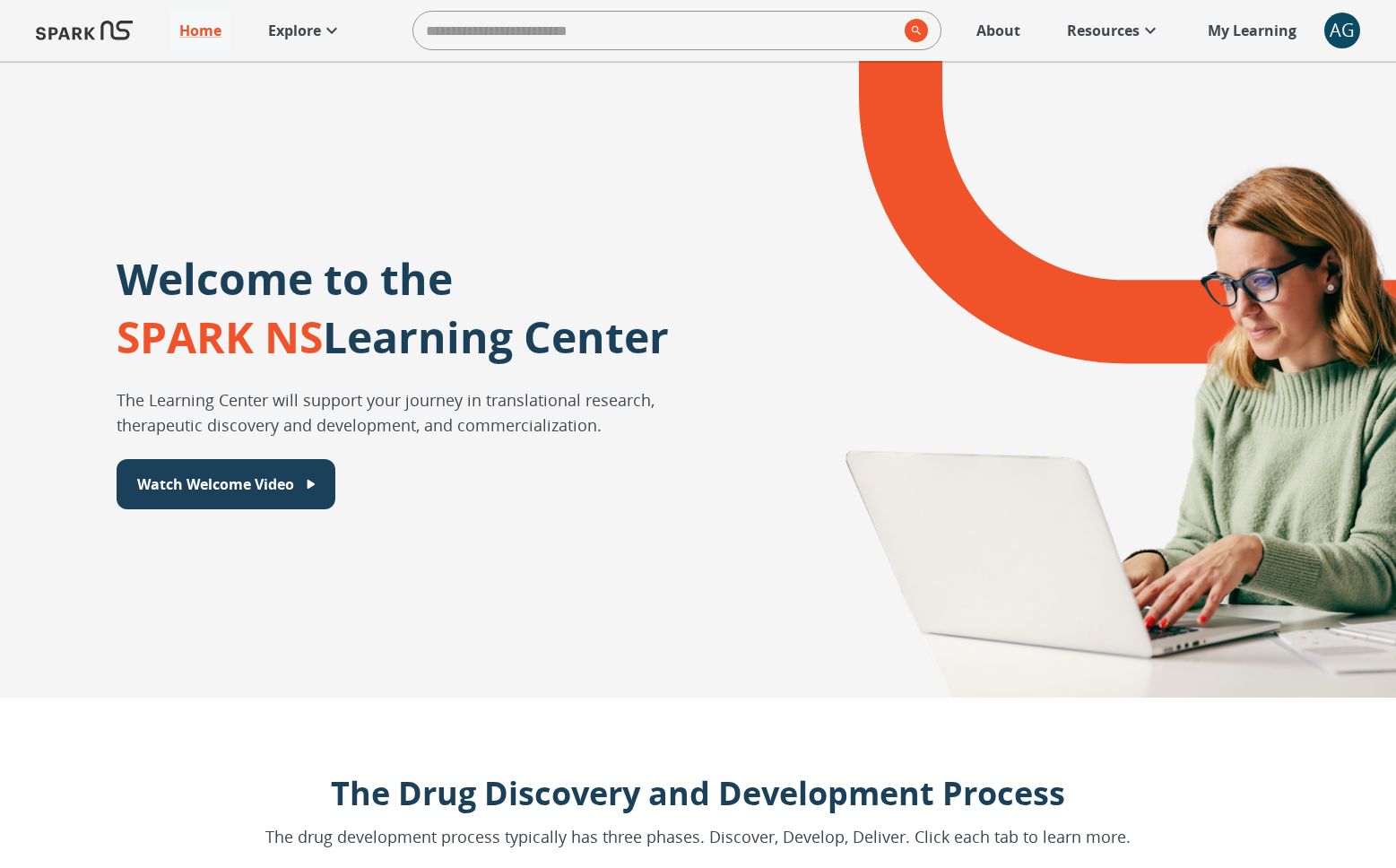
click at [282, 29] on p "Explore" at bounding box center [295, 30] width 52 height 21
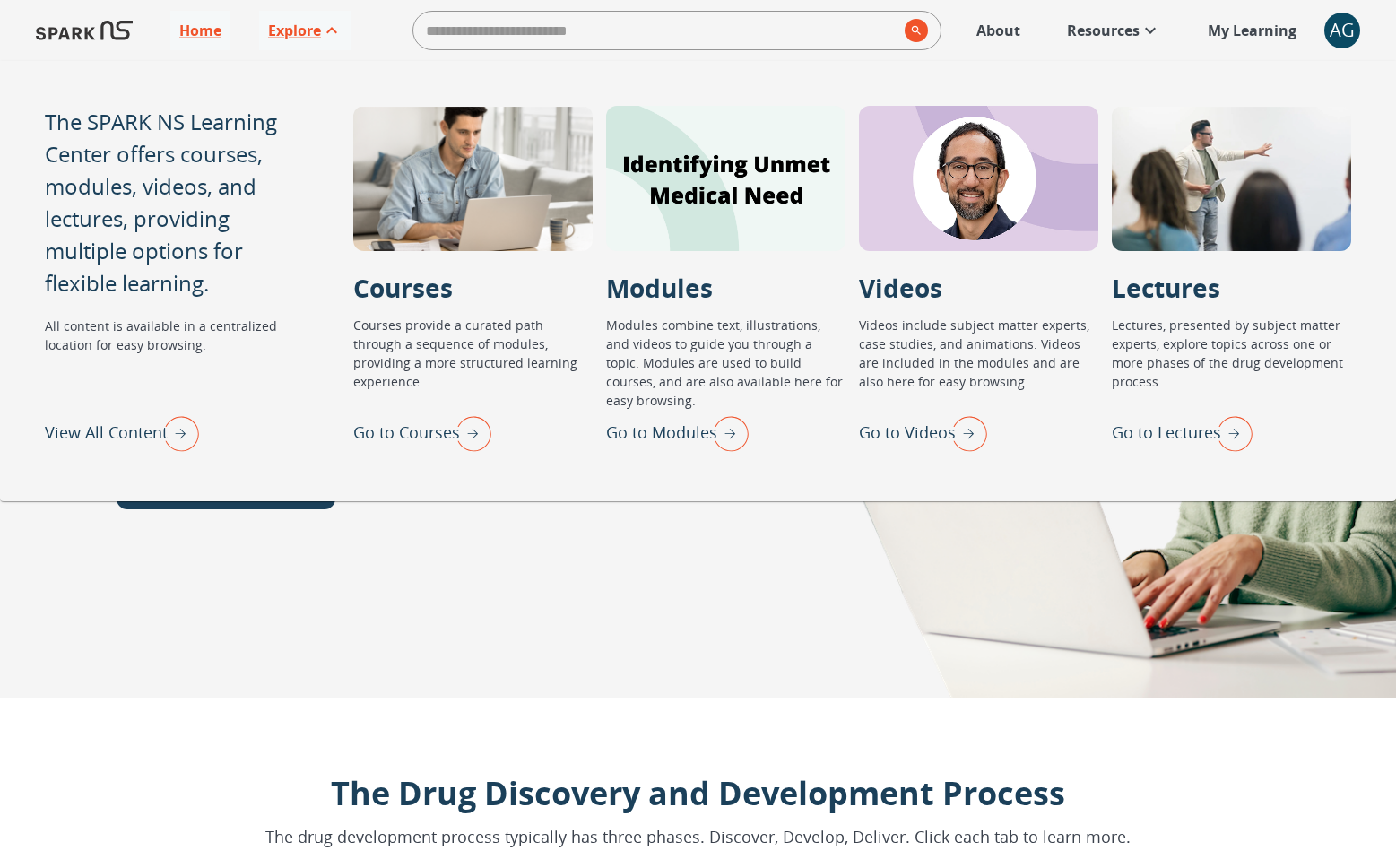
click at [969, 438] on img "Go to Videos" at bounding box center [964, 434] width 45 height 47
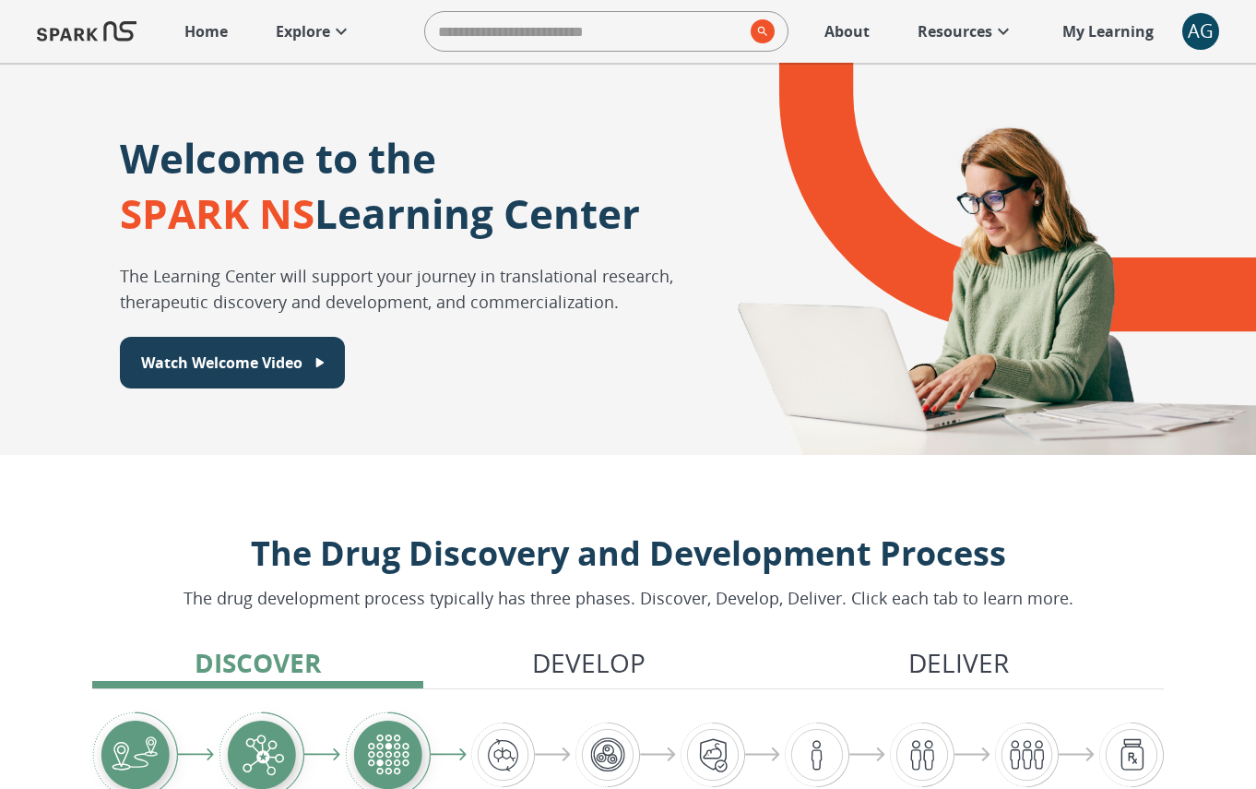
click at [309, 20] on p "Explore" at bounding box center [303, 31] width 54 height 22
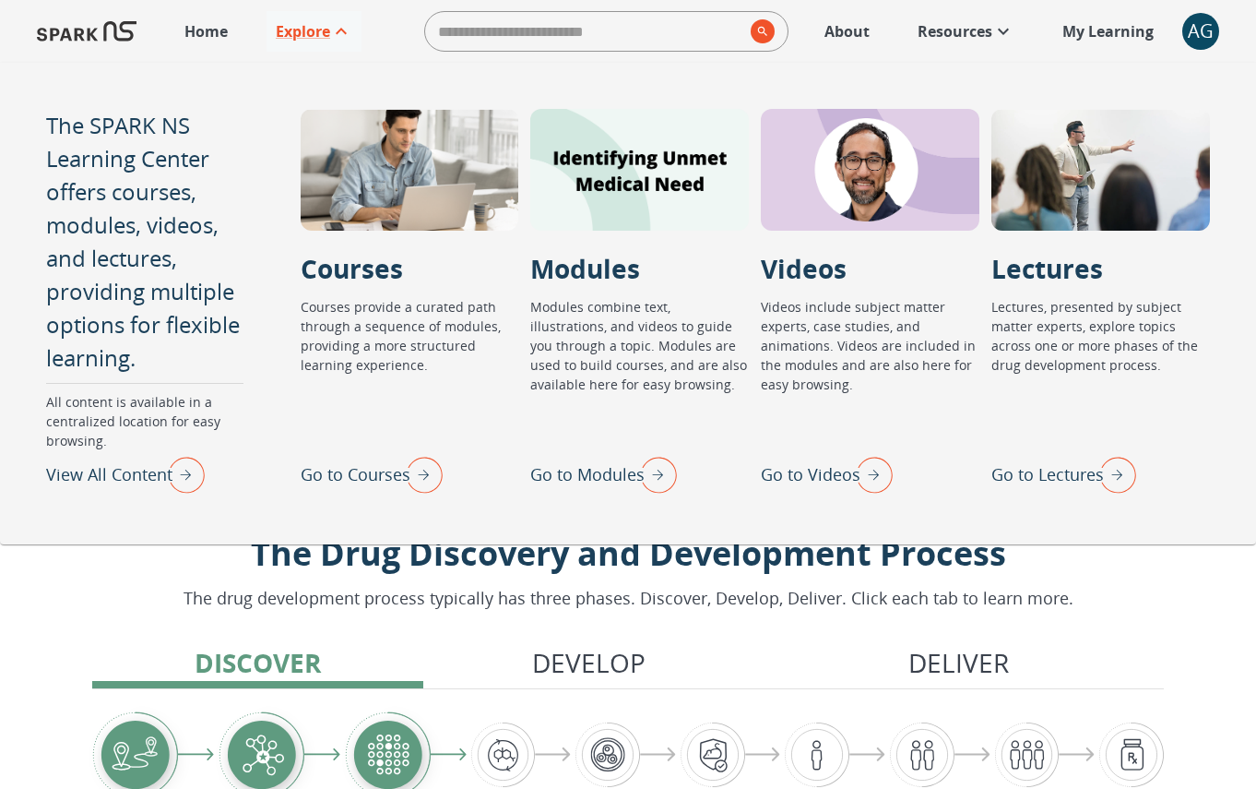
click at [180, 477] on img "View All Content" at bounding box center [182, 474] width 46 height 48
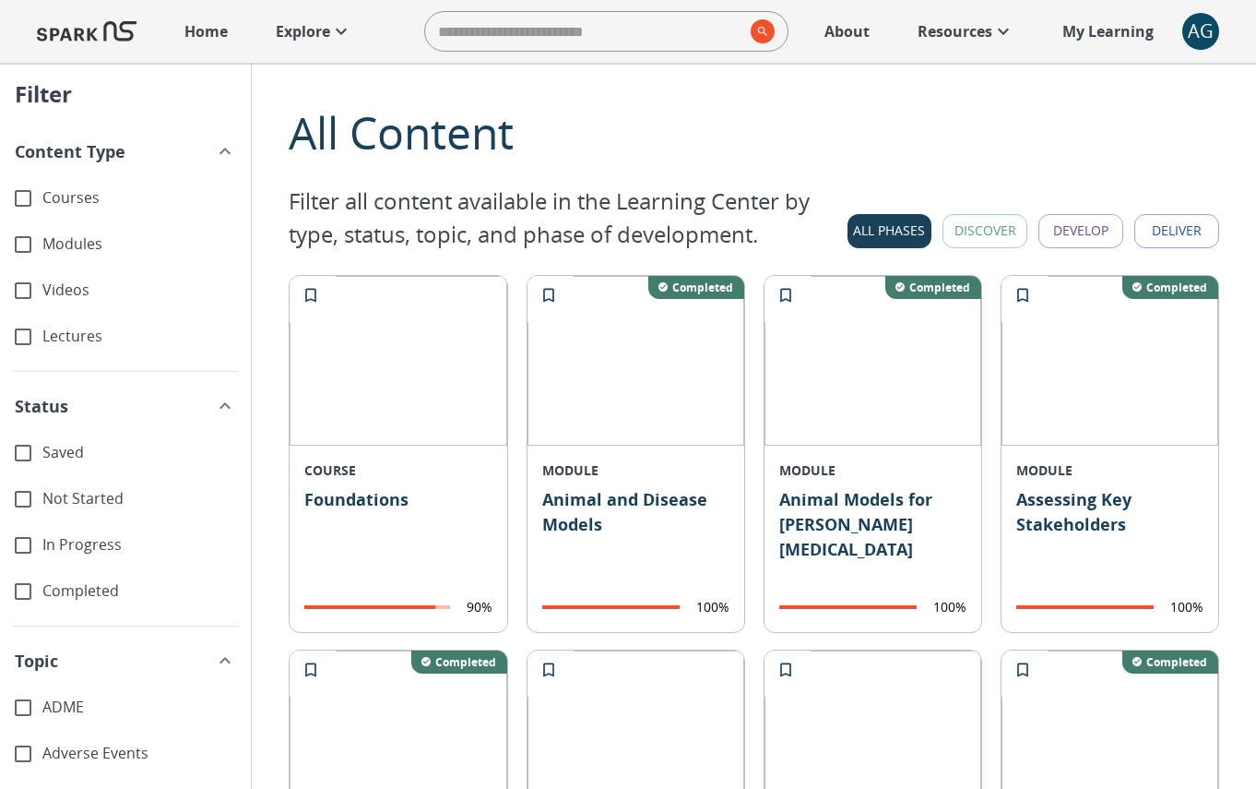
drag, startPoint x: 1255, startPoint y: 782, endPoint x: 1302, endPoint y: 799, distance: 50.8
